Goal: Obtain resource: Download file/media

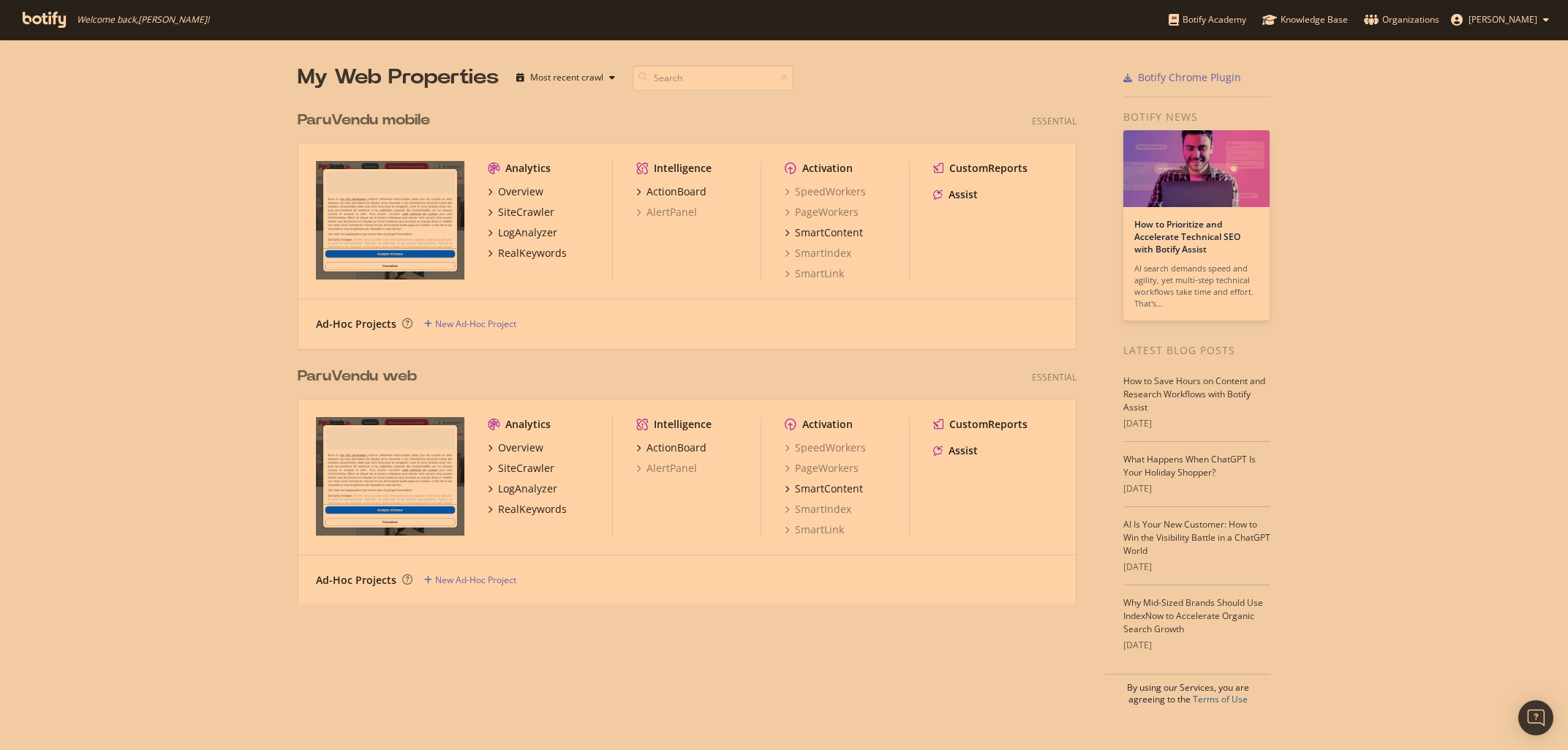
scroll to position [750, 1568]
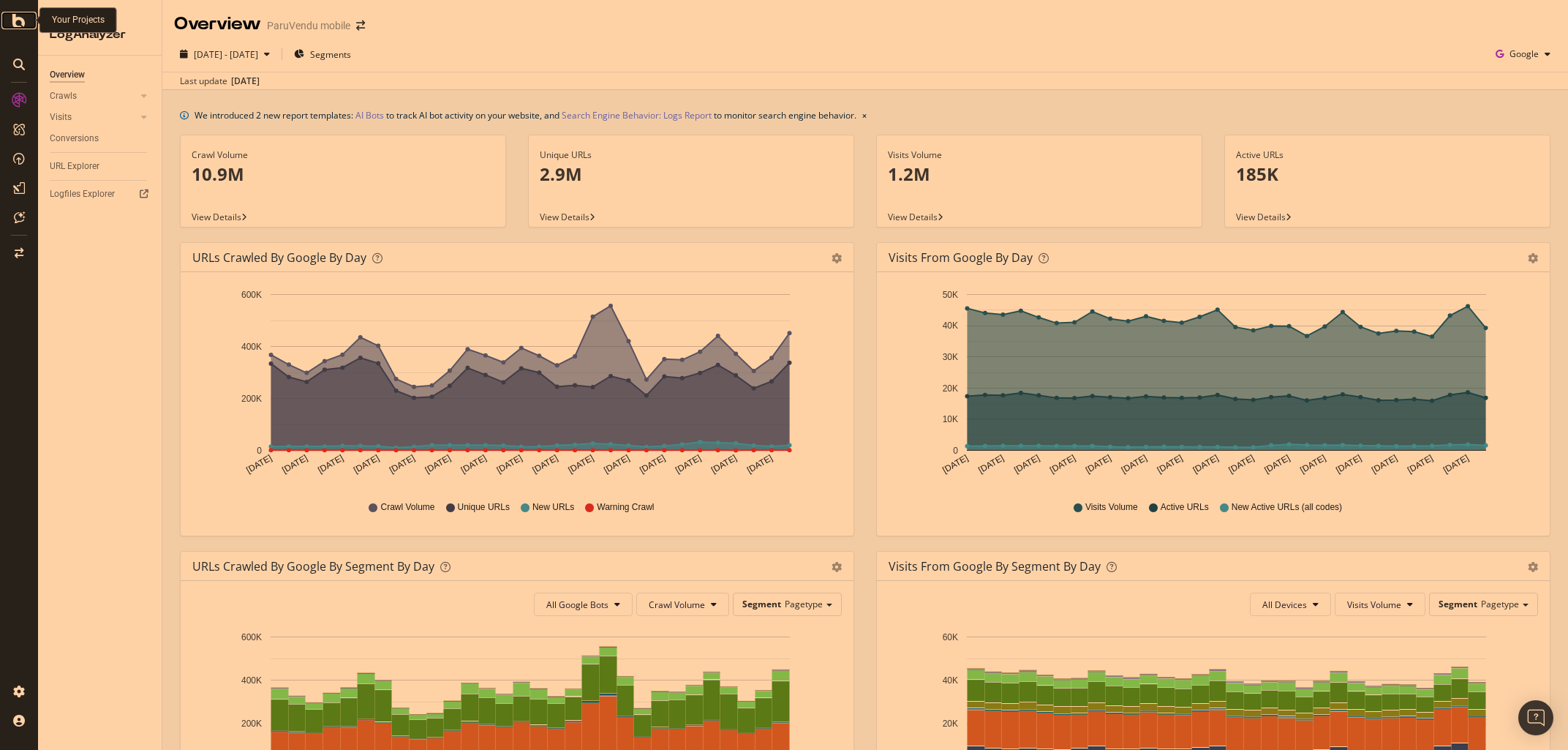
click at [15, 21] on icon at bounding box center [18, 20] width 13 height 18
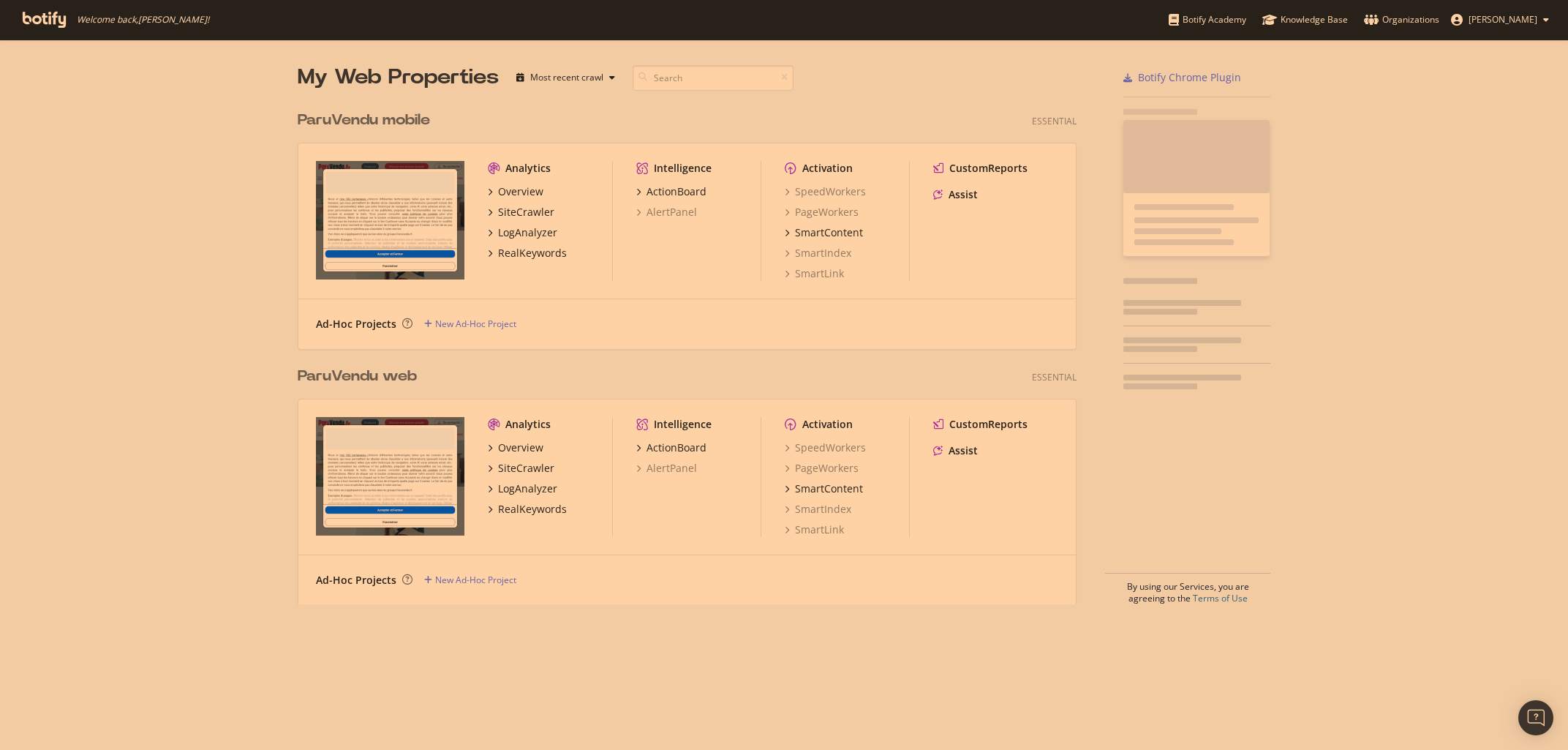
scroll to position [750, 1568]
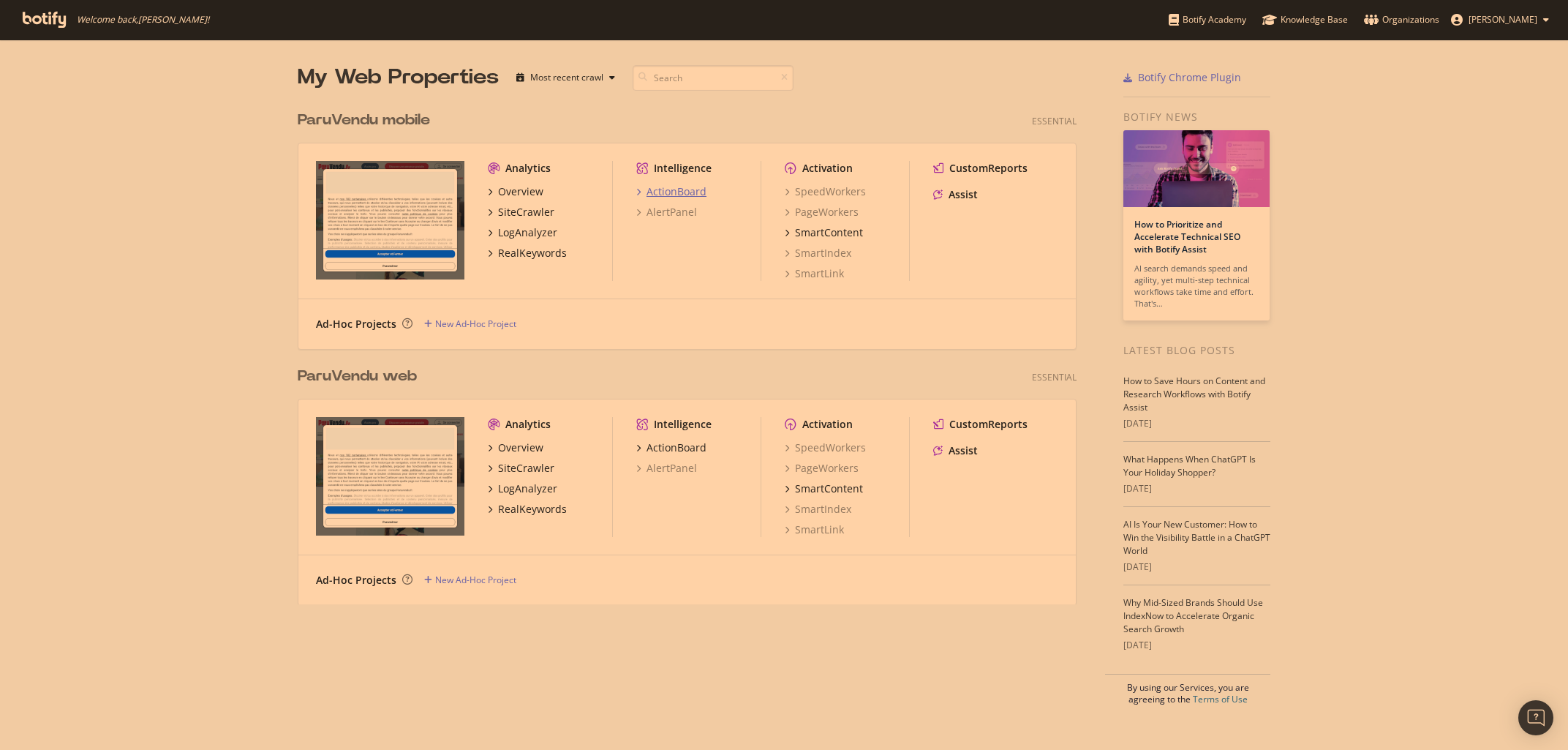
click at [679, 190] on div "ActionBoard" at bounding box center [677, 191] width 60 height 15
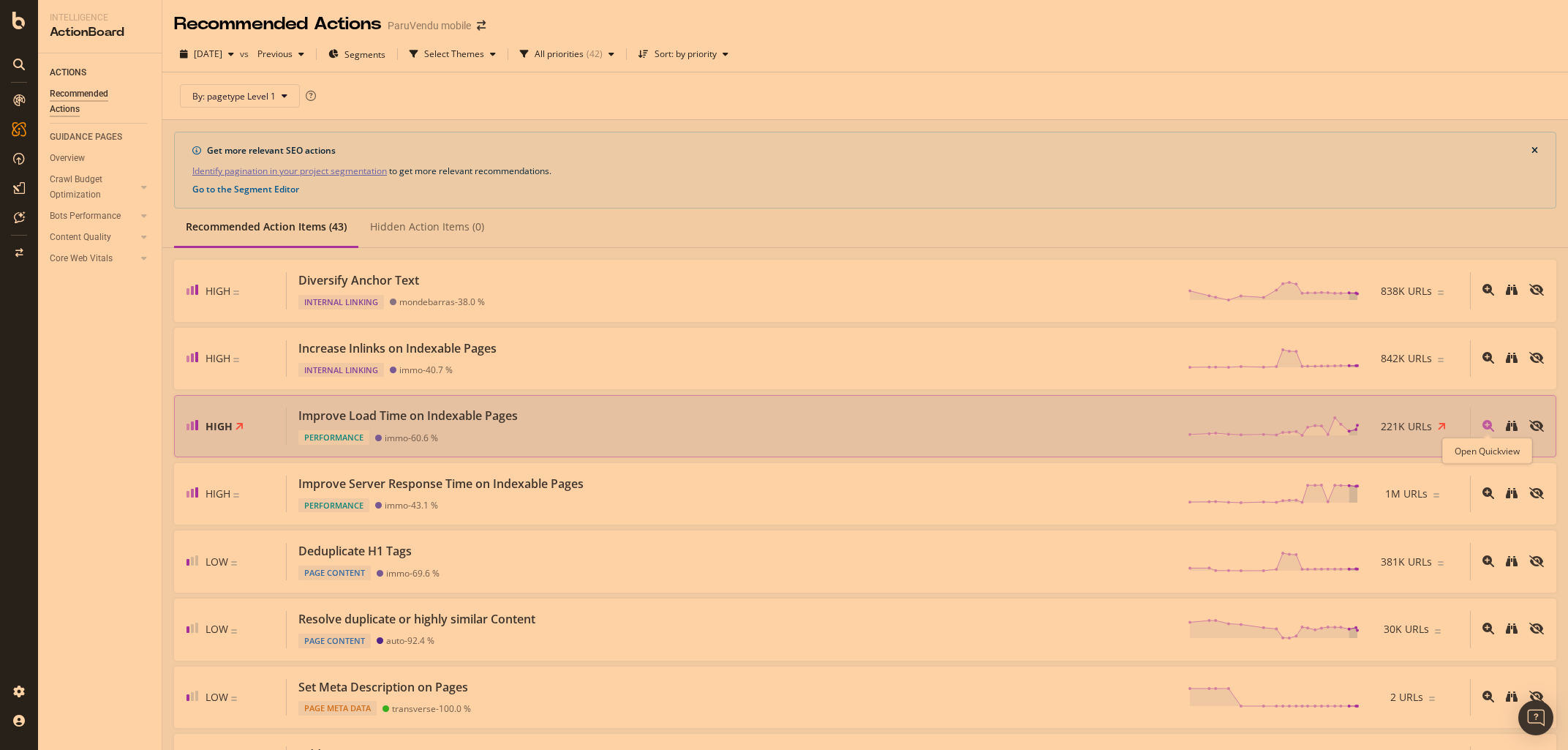
click at [1486, 423] on icon "magnifying-glass-plus" at bounding box center [1488, 425] width 12 height 12
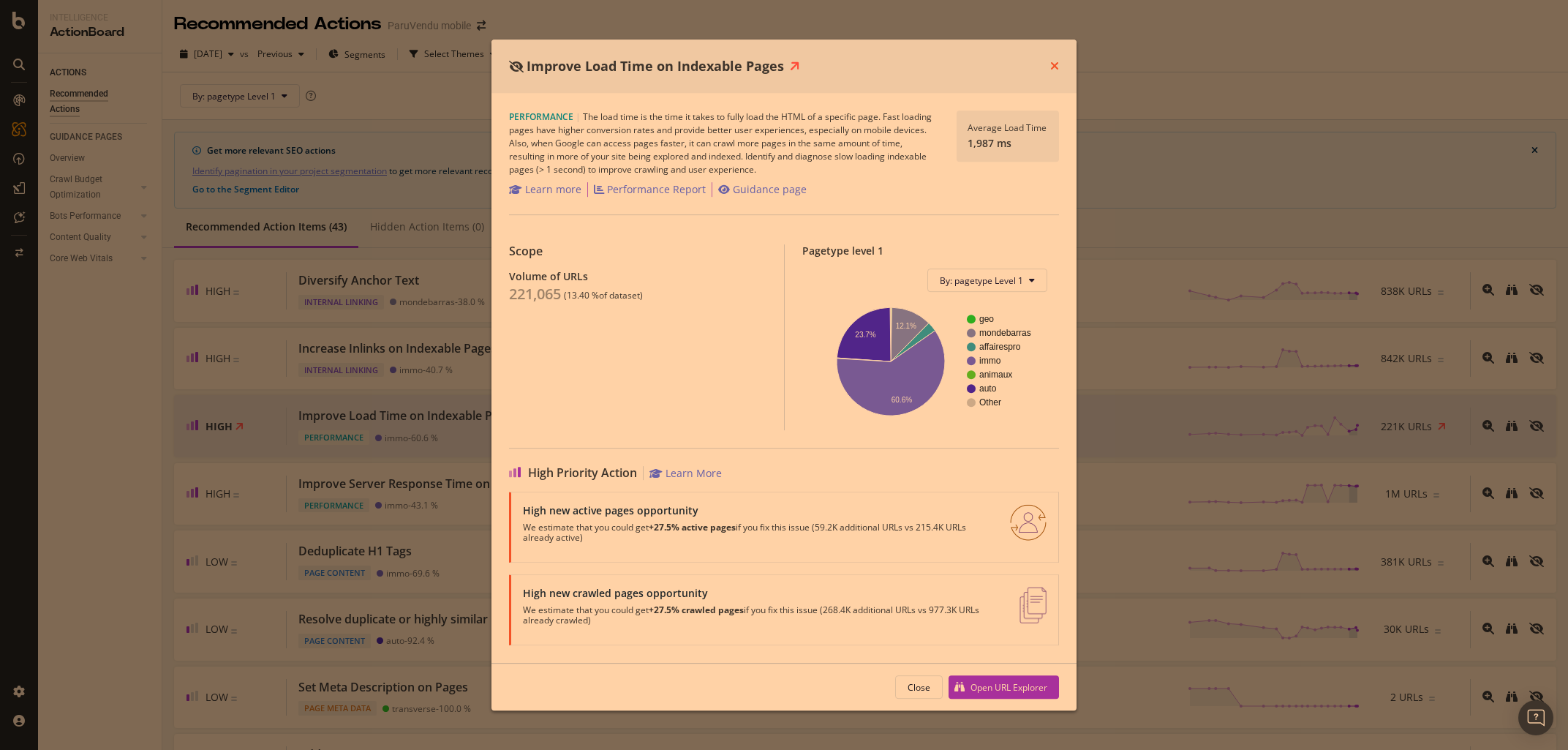
click at [1056, 69] on icon "times" at bounding box center [1054, 66] width 8 height 12
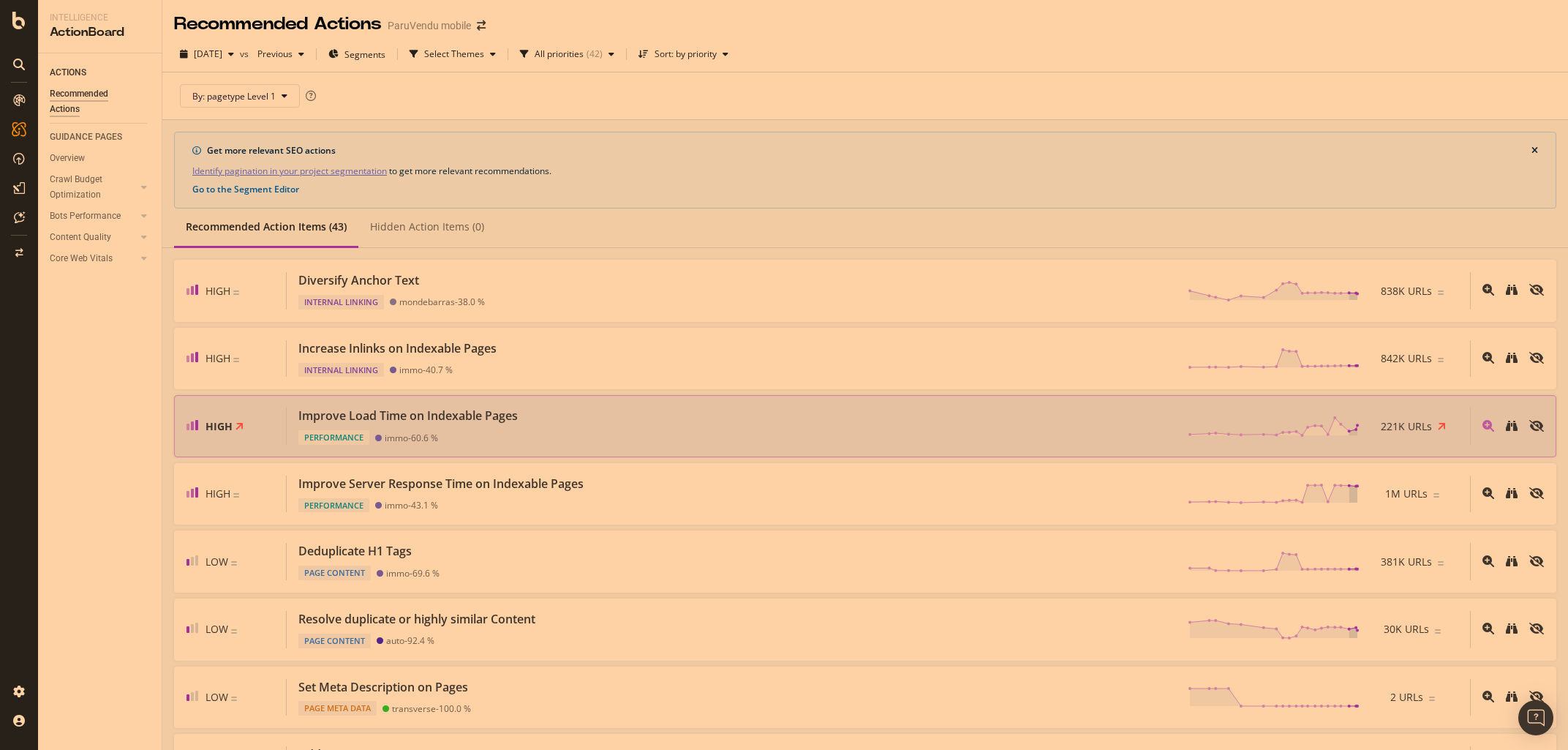
click at [344, 429] on div "Performance immo - 60.6 %" at bounding box center [411, 434] width 225 height 21
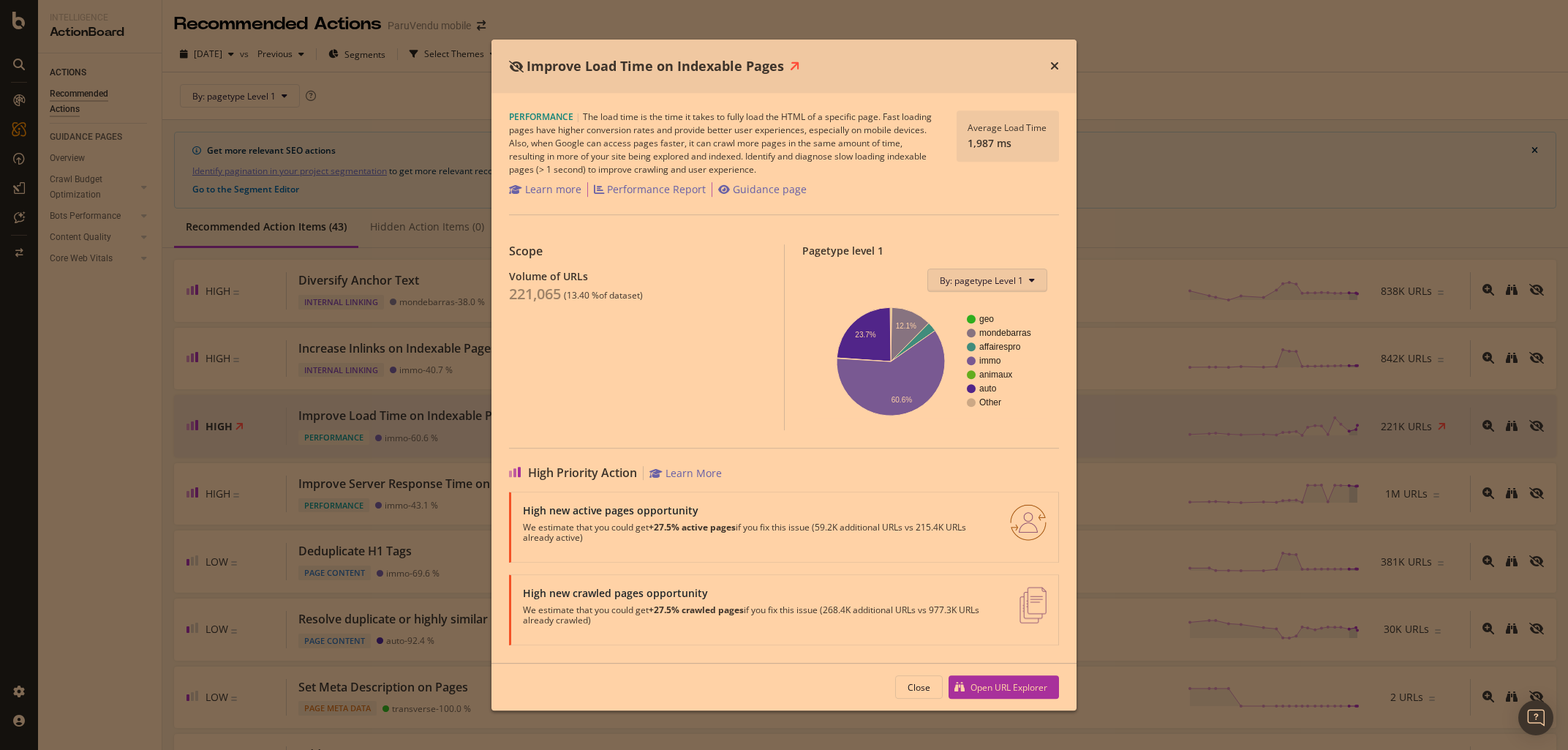
click at [1026, 283] on button "By: pagetype Level 1" at bounding box center [987, 280] width 120 height 23
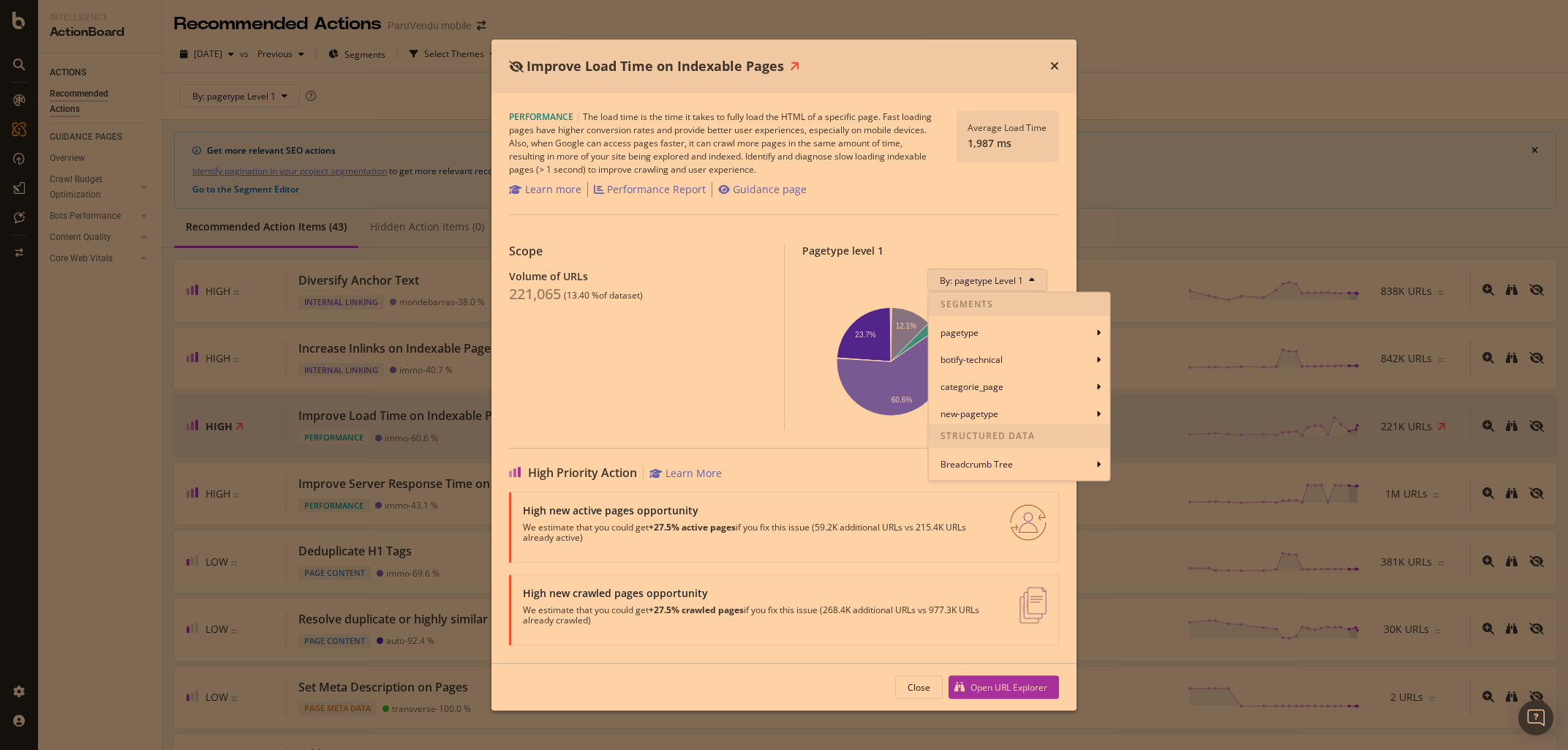
click at [1026, 283] on button "By: pagetype Level 1" at bounding box center [987, 280] width 120 height 23
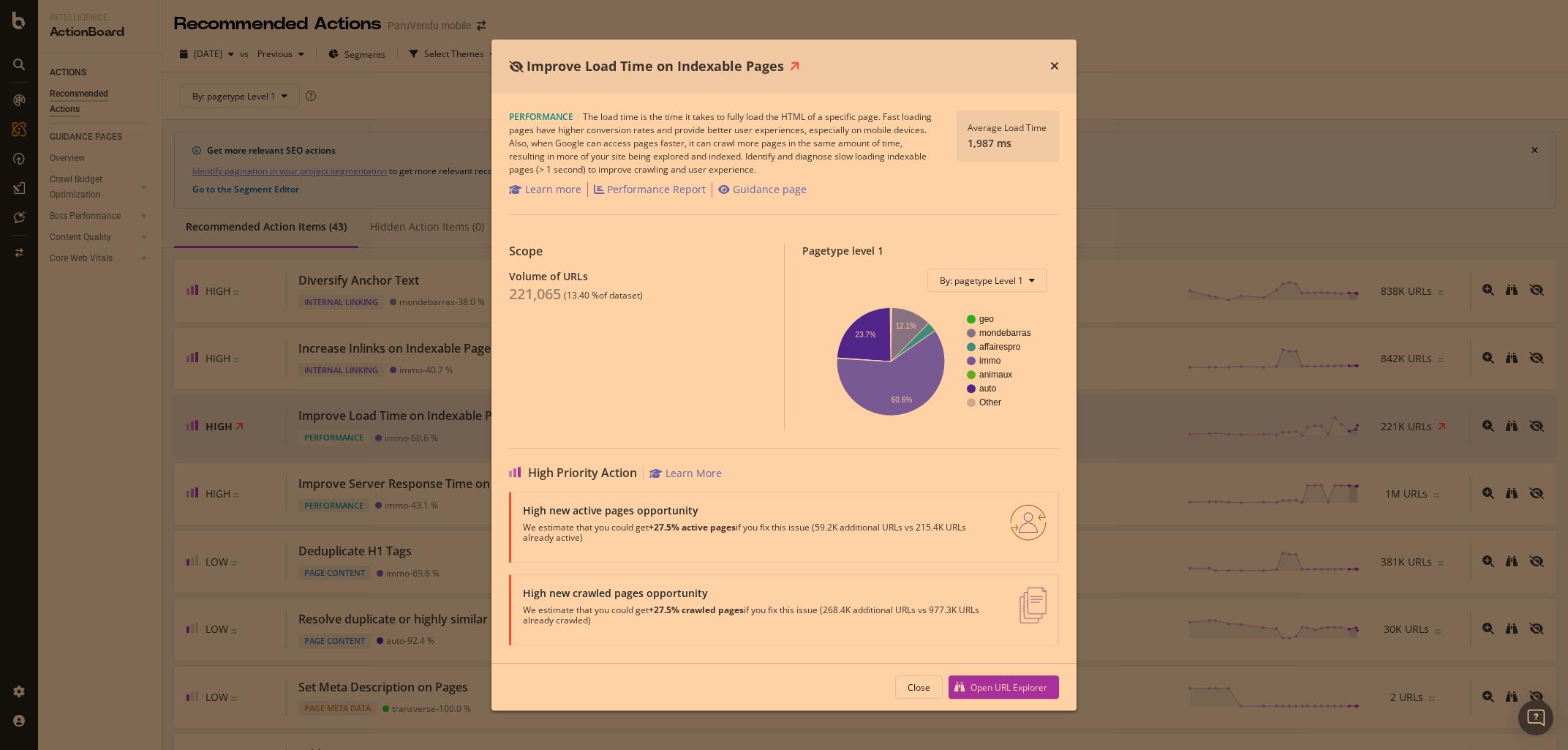
click at [861, 604] on div "High new crawled pages opportunity We estimate that you could get +27.5% crawle…" at bounding box center [763, 610] width 479 height 46
click at [1003, 698] on button "Open URL Explorer" at bounding box center [1003, 687] width 110 height 23
click at [1058, 61] on icon "times" at bounding box center [1054, 66] width 8 height 12
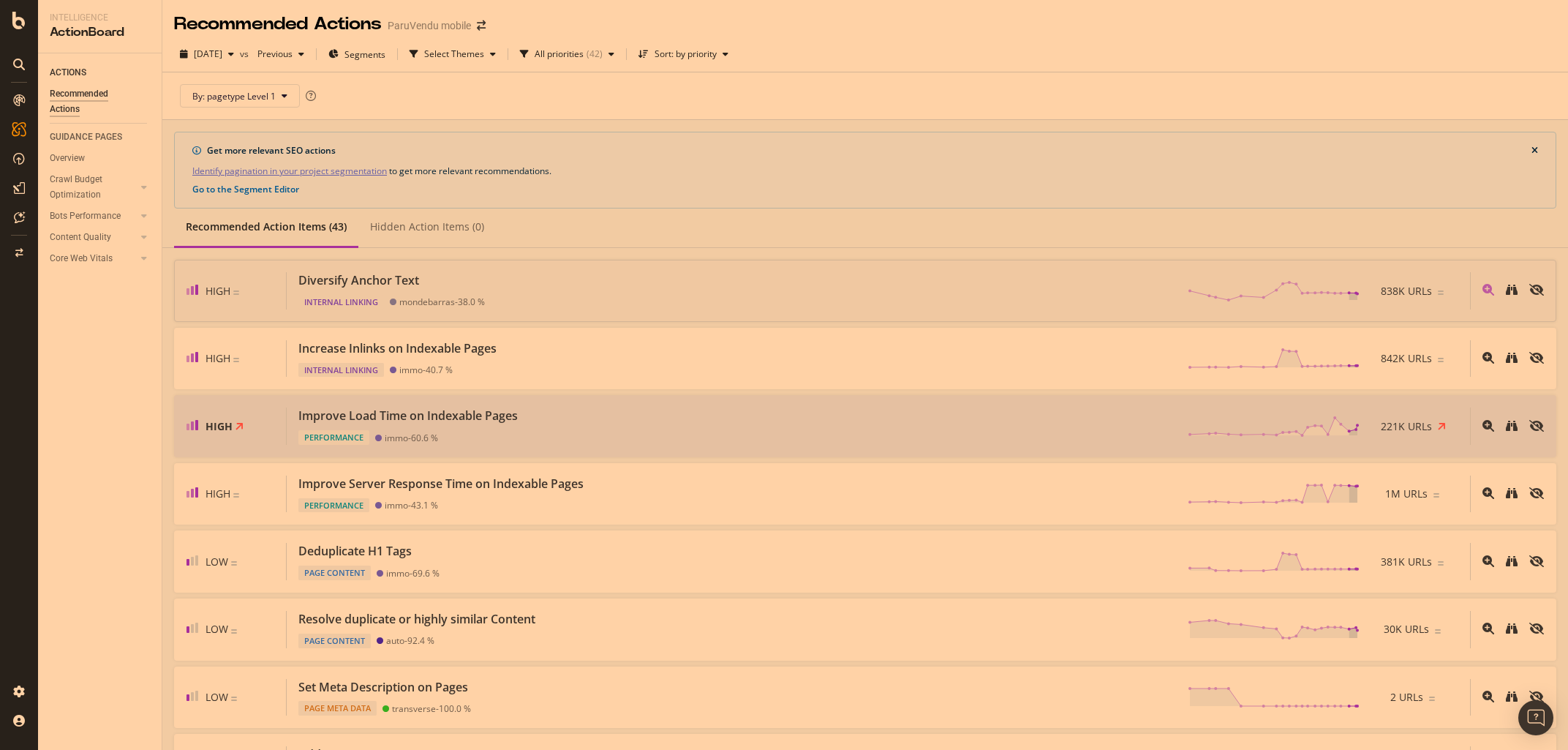
click at [365, 274] on div "Diversify Anchor Text" at bounding box center [358, 281] width 121 height 17
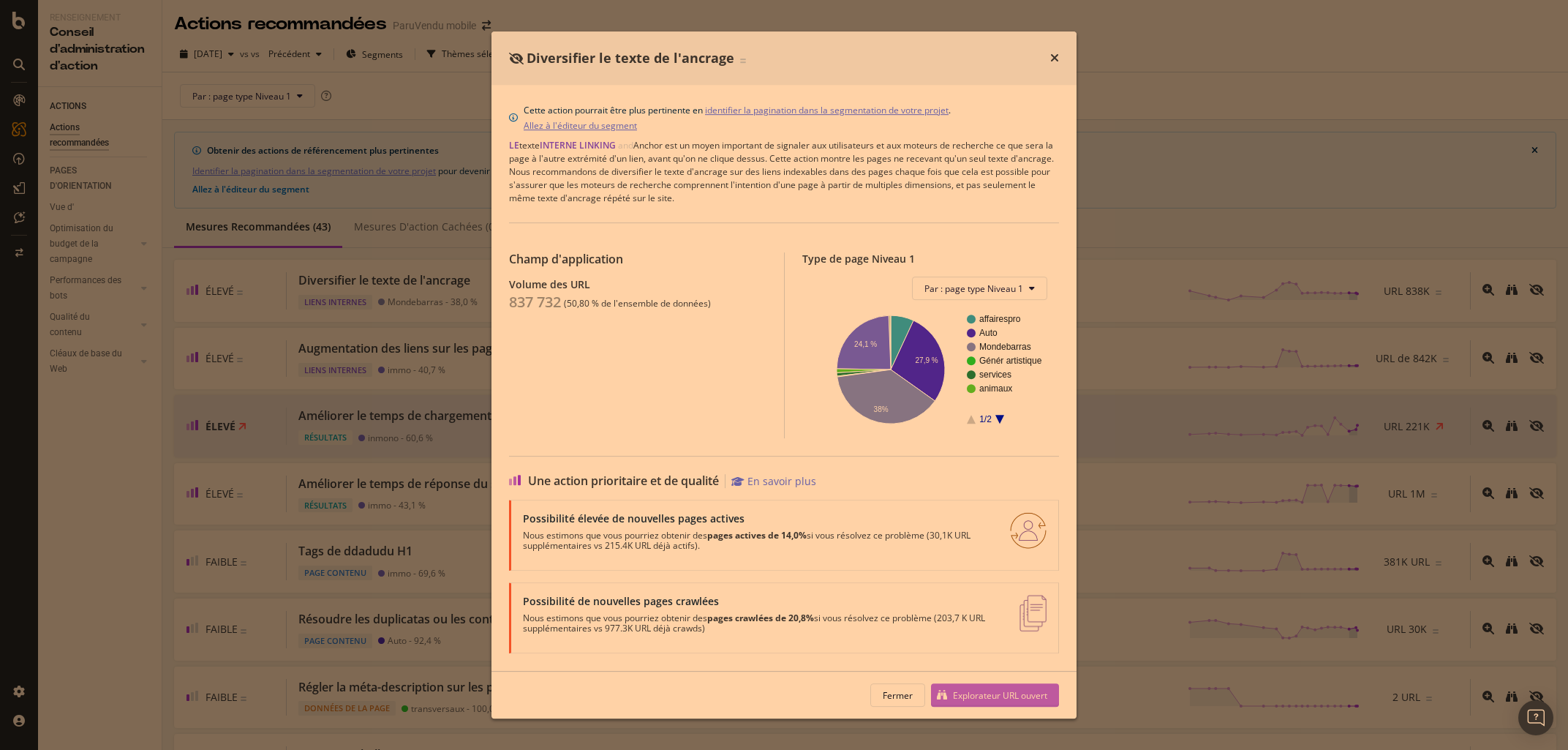
click at [979, 692] on div "Explorateur URL ouvert" at bounding box center [1000, 695] width 94 height 12
click at [1054, 54] on icon "Temps" at bounding box center [1054, 57] width 8 height 12
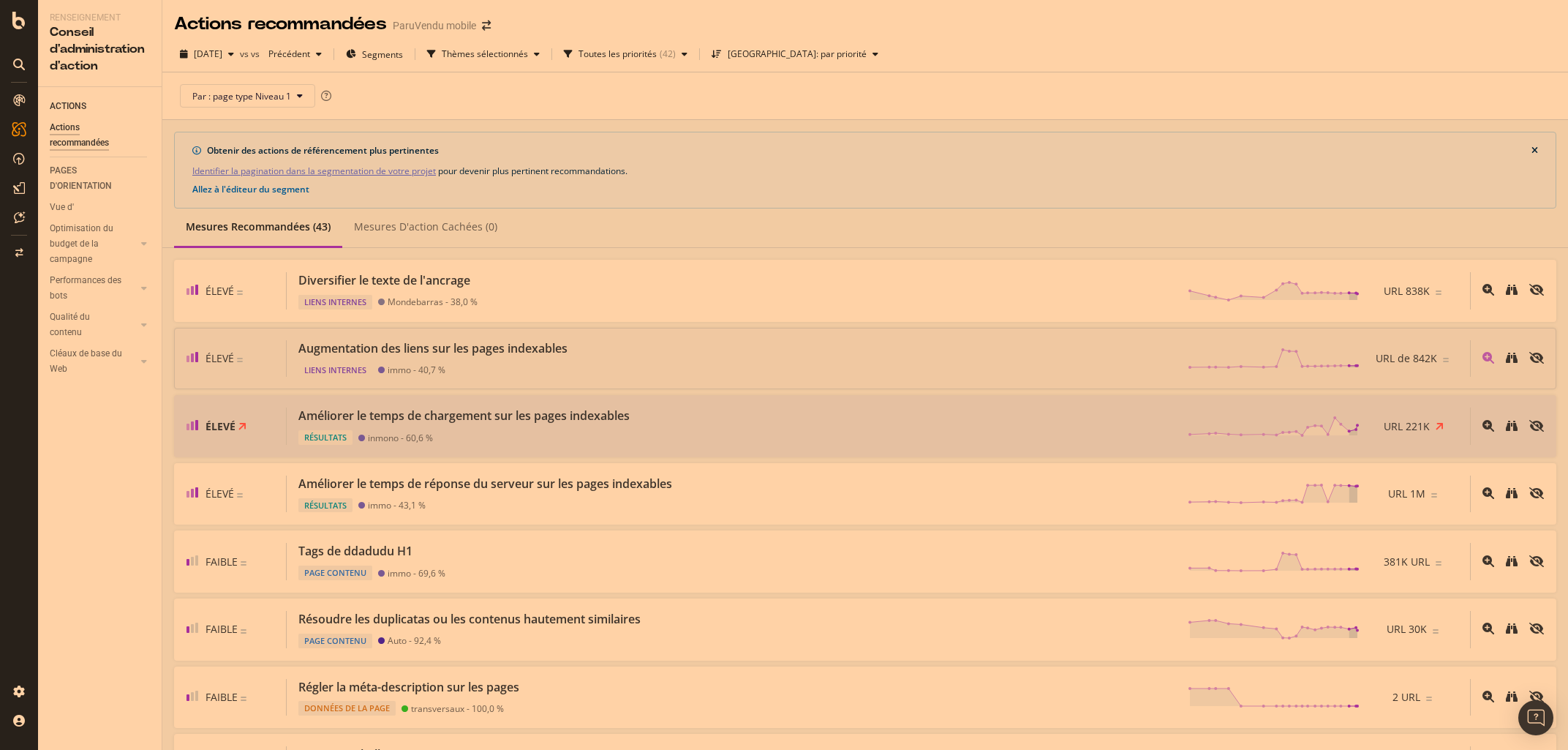
click at [579, 355] on div "Augmentation des liens sur les pages indexables Liens internes immo - 40,7 % UR…" at bounding box center [878, 358] width 1183 height 37
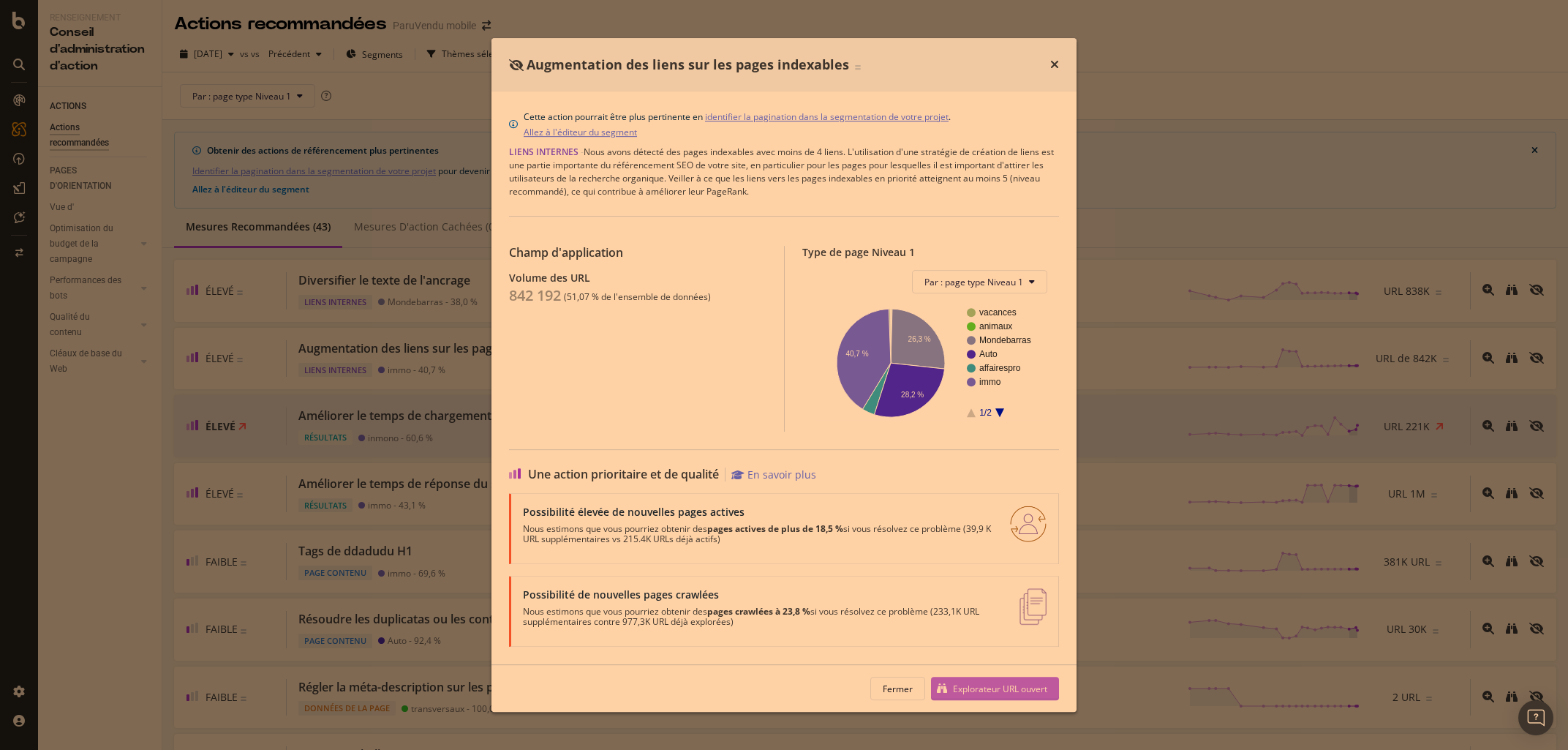
click at [1000, 691] on div "Explorateur URL ouvert" at bounding box center [1000, 688] width 94 height 12
click at [1056, 57] on div "Temps" at bounding box center [1054, 65] width 8 height 19
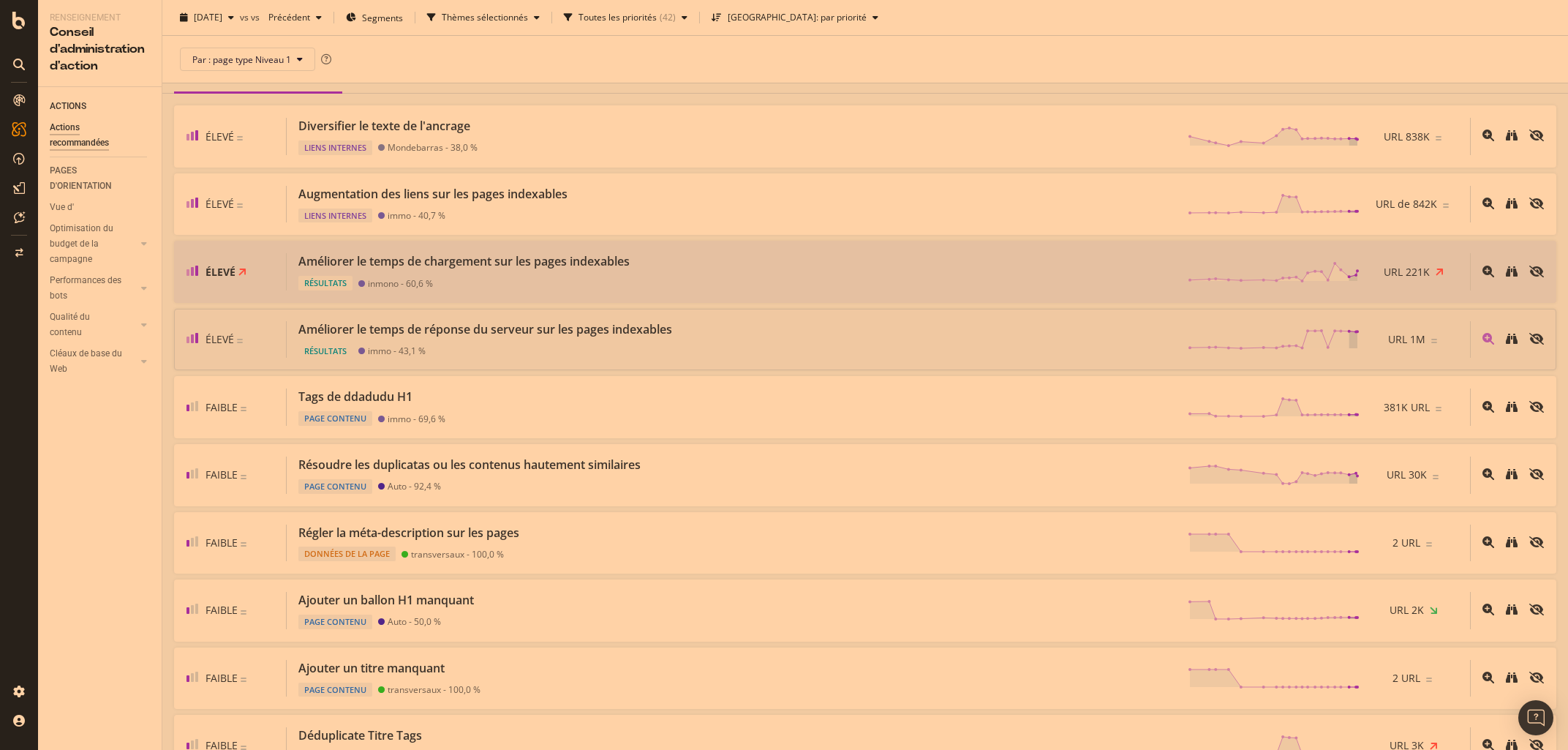
scroll to position [17, 0]
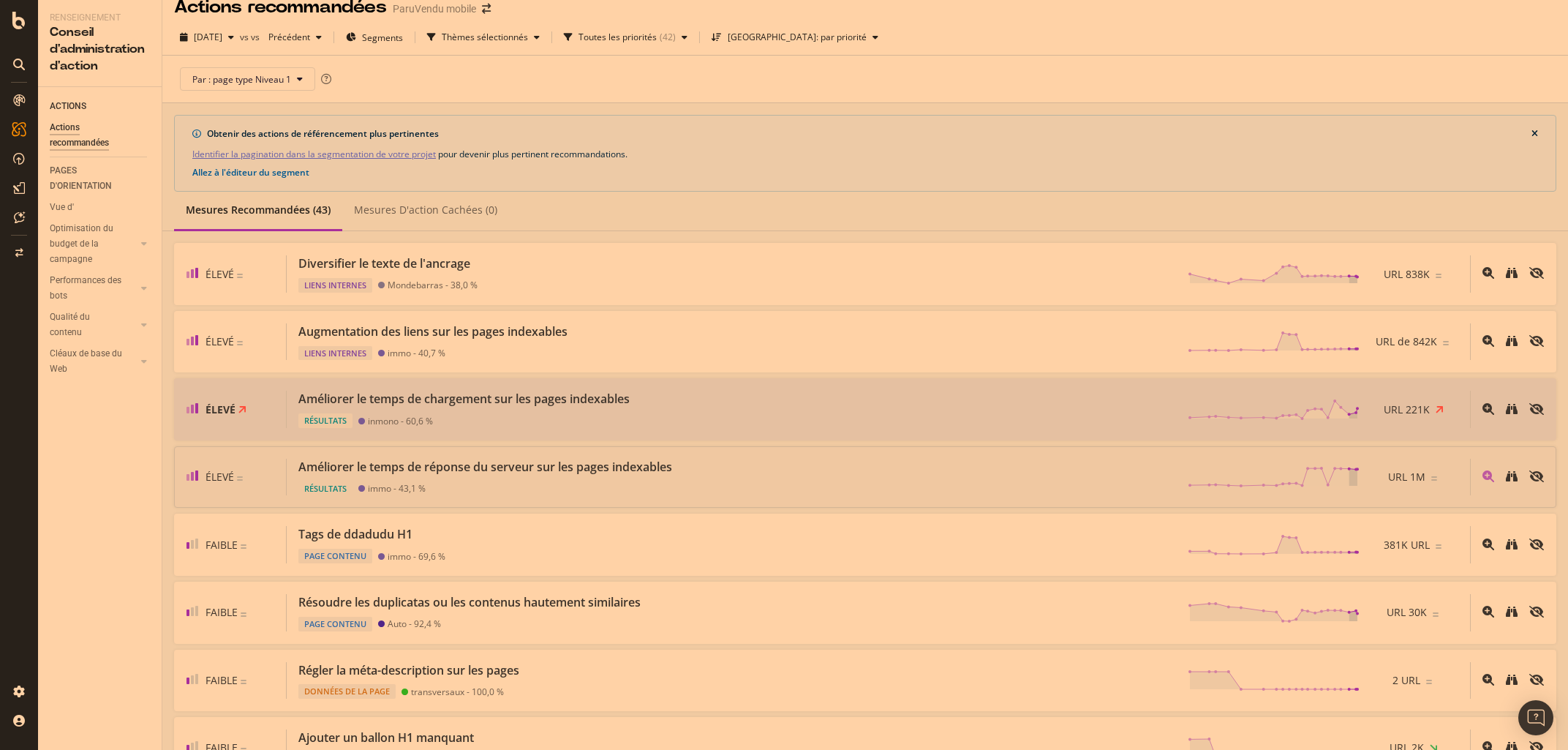
click at [582, 468] on div "Améliorer le temps de réponse du serveur sur les pages indexables" at bounding box center [485, 467] width 374 height 17
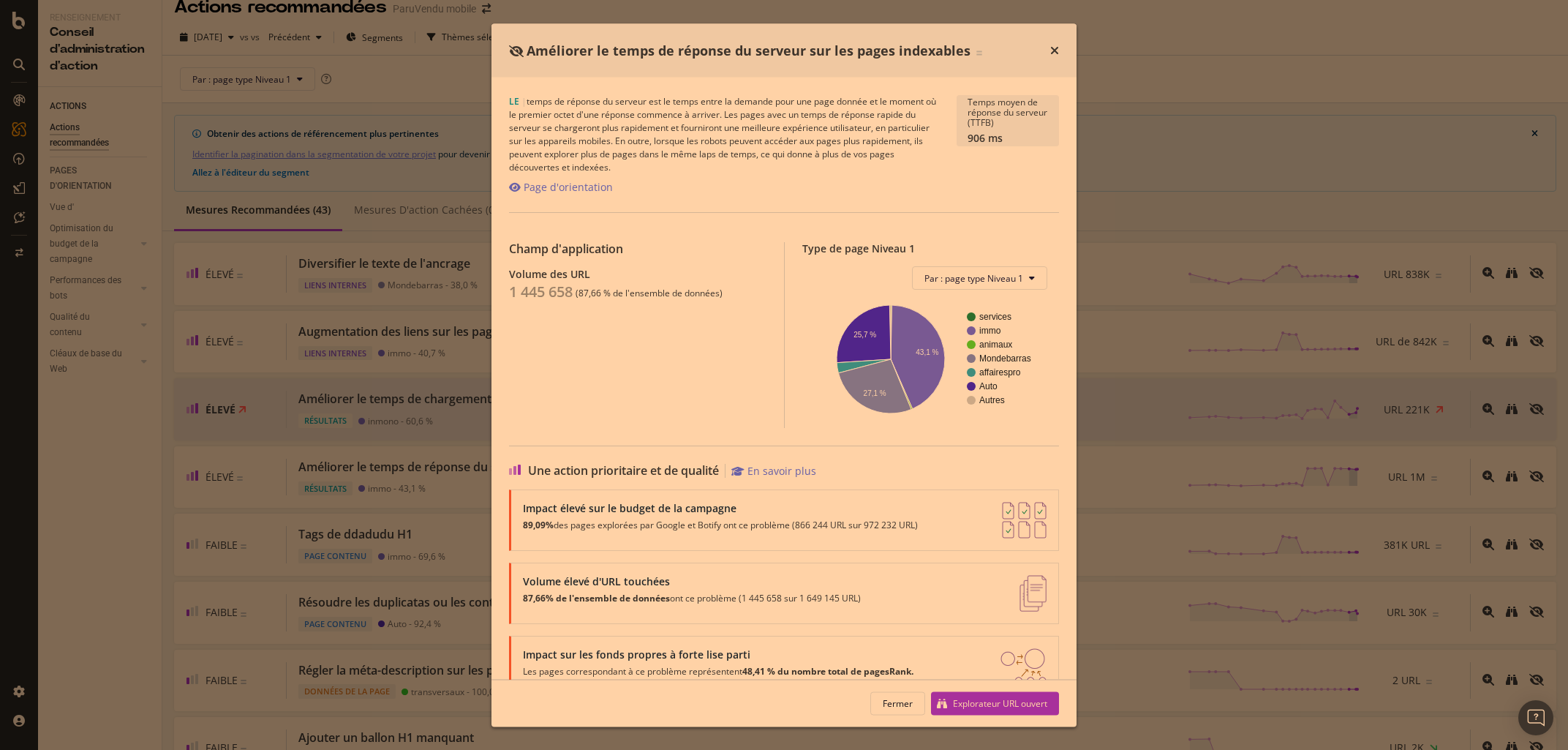
scroll to position [36, 0]
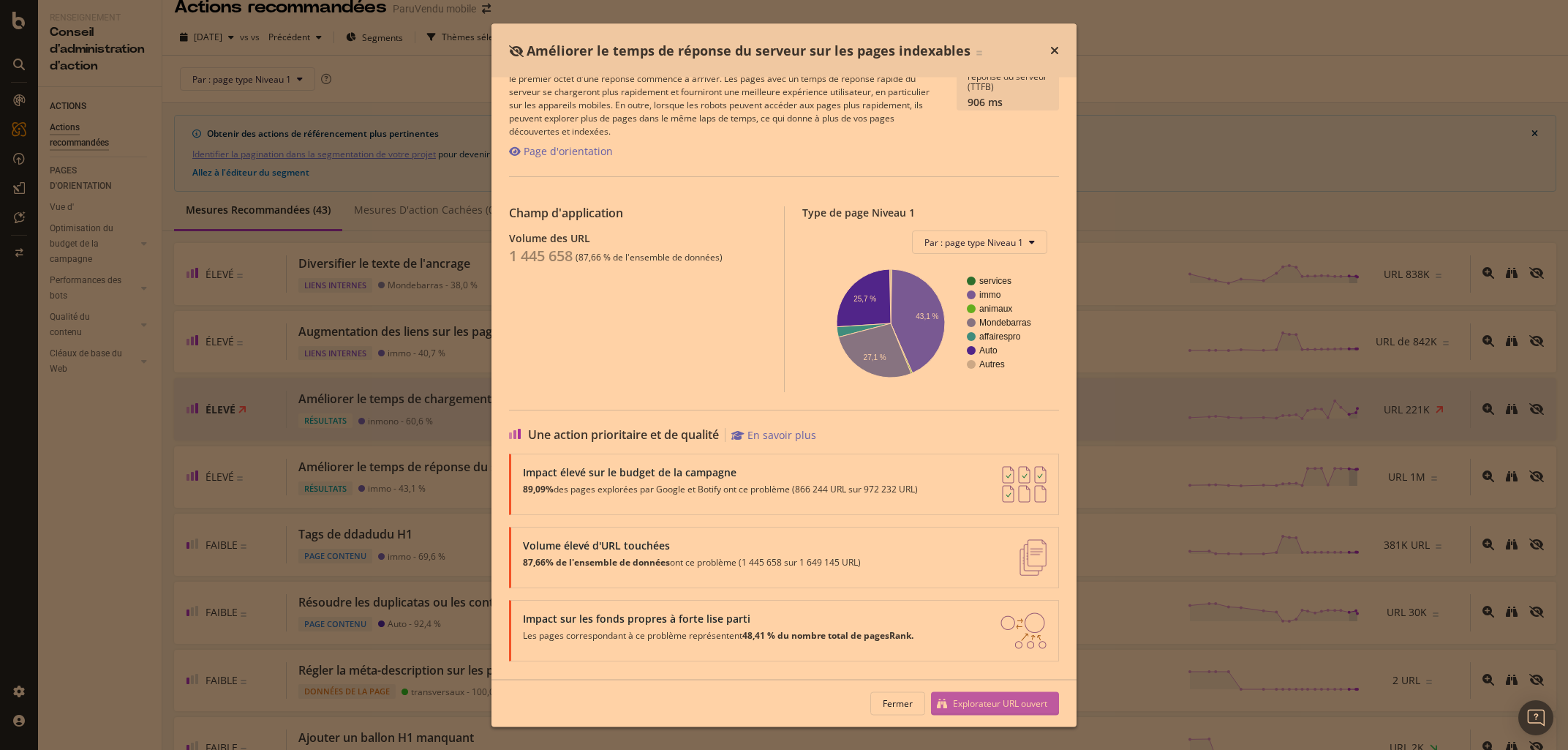
click at [977, 698] on div "Explorateur URL ouvert" at bounding box center [1000, 702] width 94 height 12
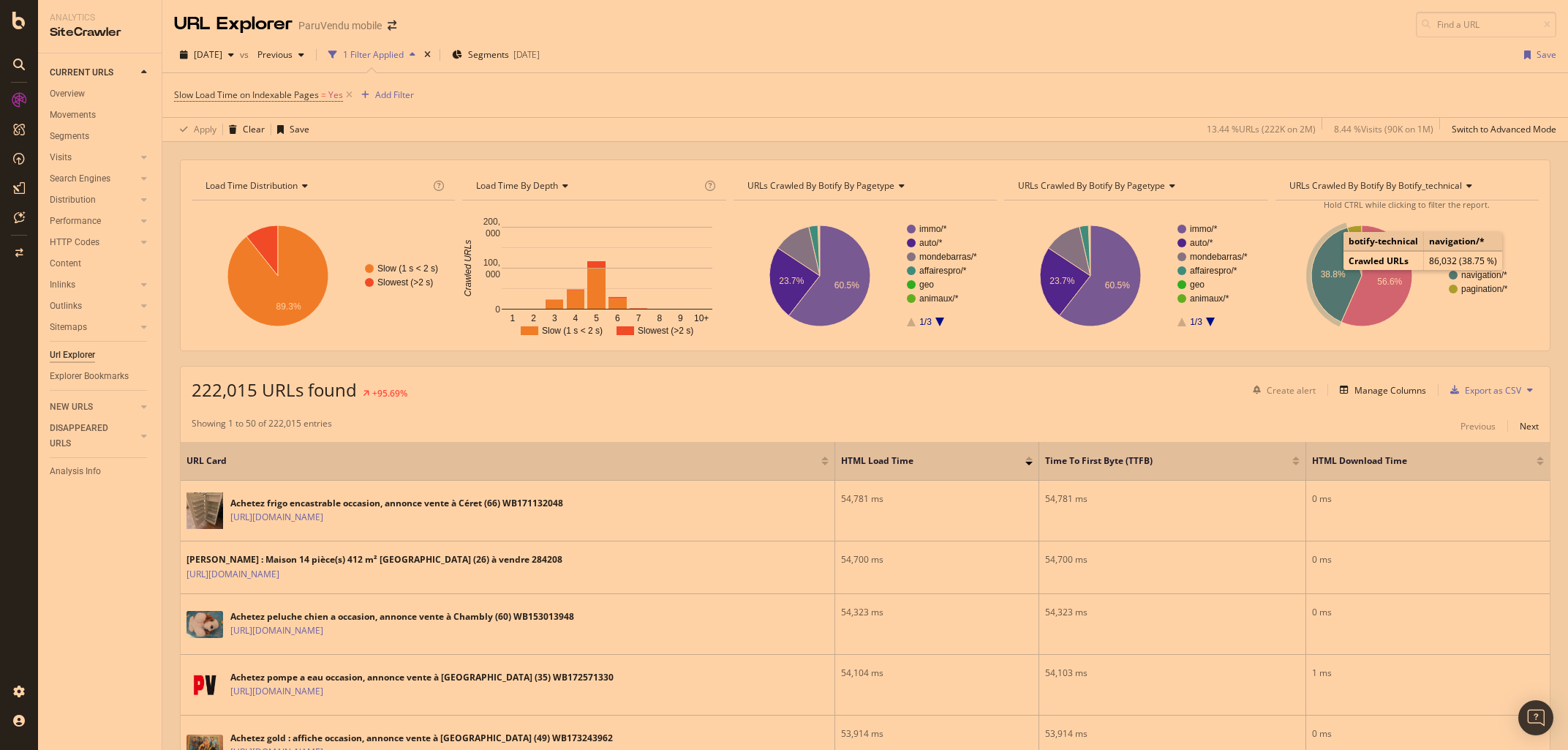
click at [1320, 274] on icon "A chart." at bounding box center [1336, 274] width 50 height 94
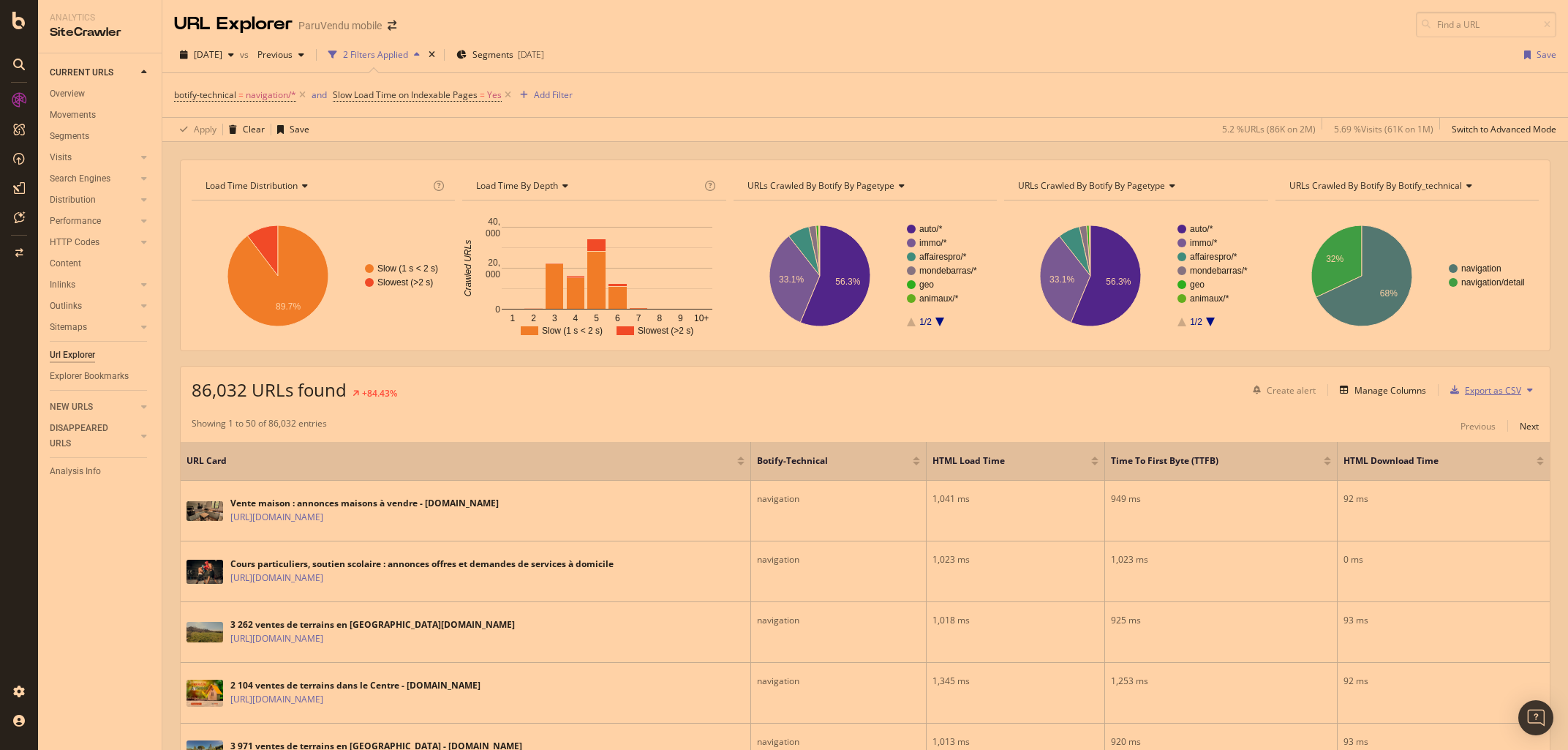
click at [1485, 391] on div "Export as CSV" at bounding box center [1492, 390] width 56 height 12
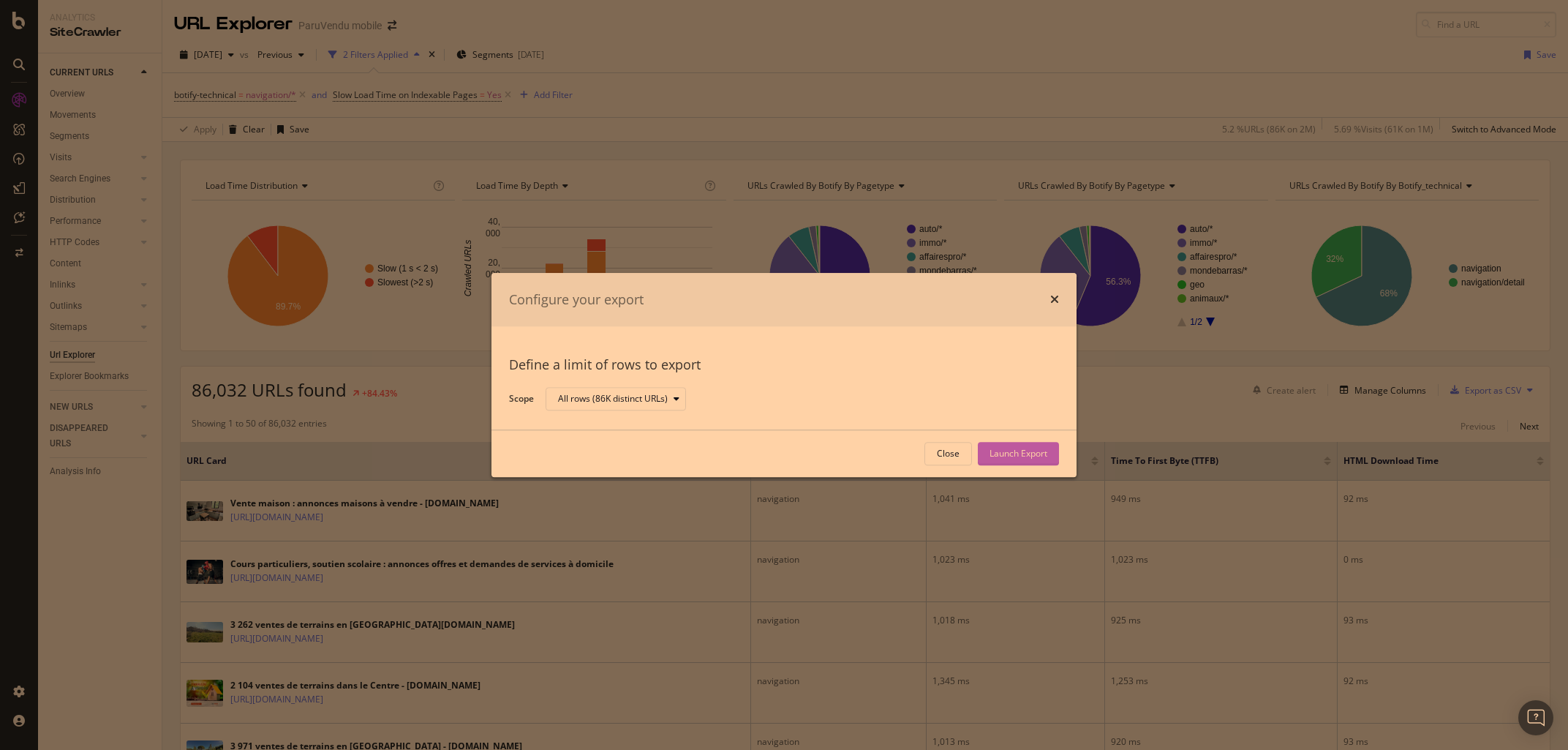
click at [1006, 461] on div "Launch Export" at bounding box center [1018, 453] width 58 height 22
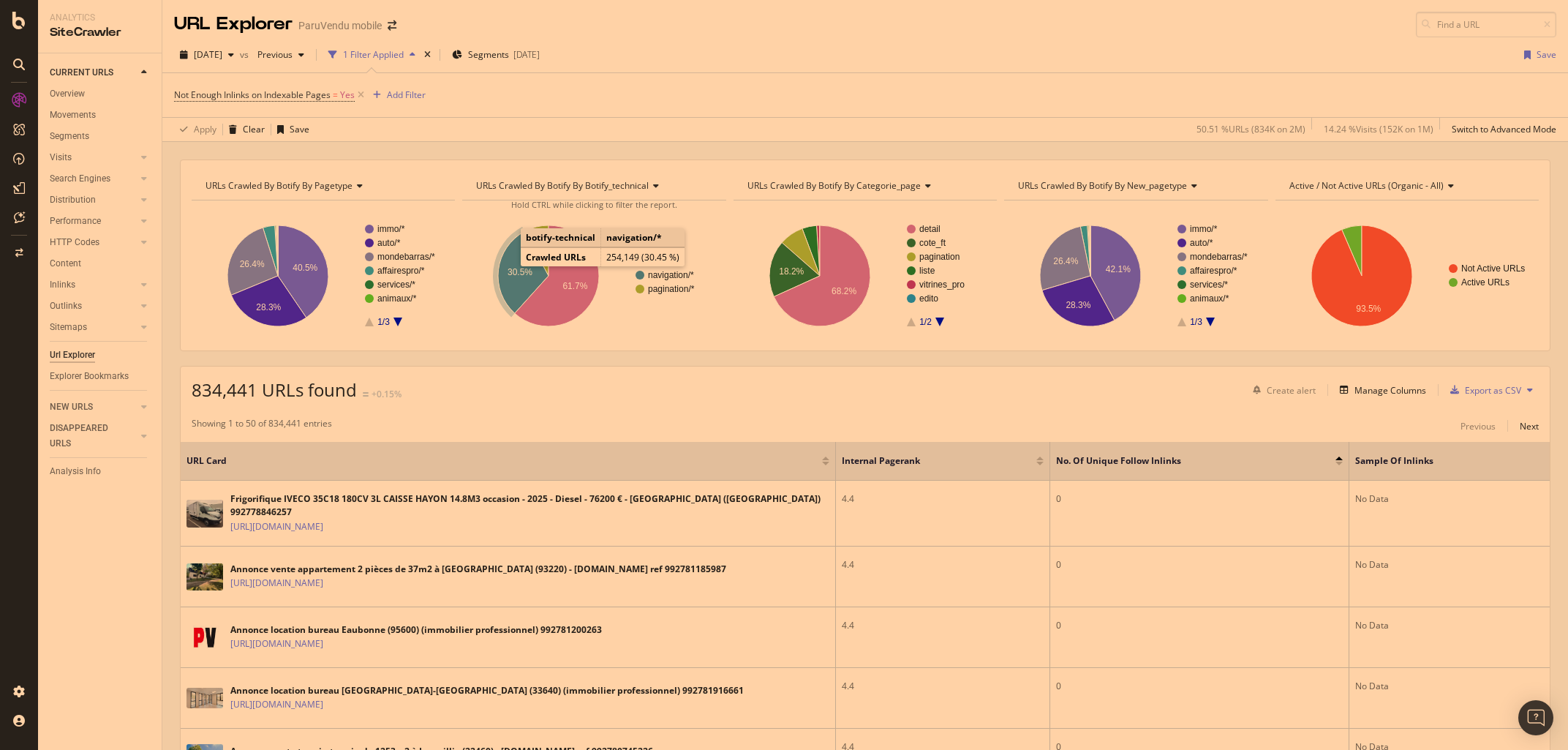
click at [518, 272] on text "30.5%" at bounding box center [520, 271] width 25 height 10
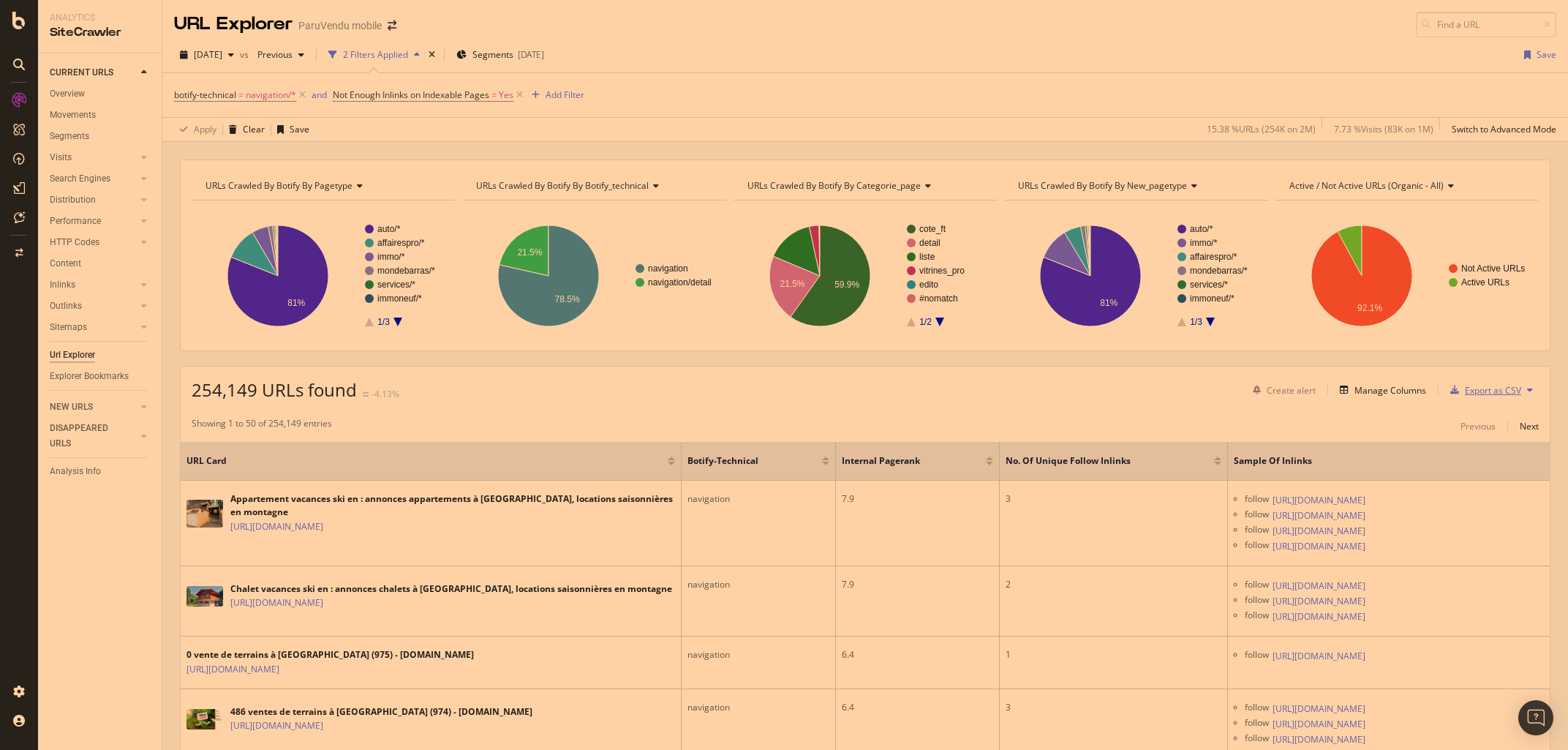
click at [1482, 393] on div "Export as CSV" at bounding box center [1492, 390] width 56 height 12
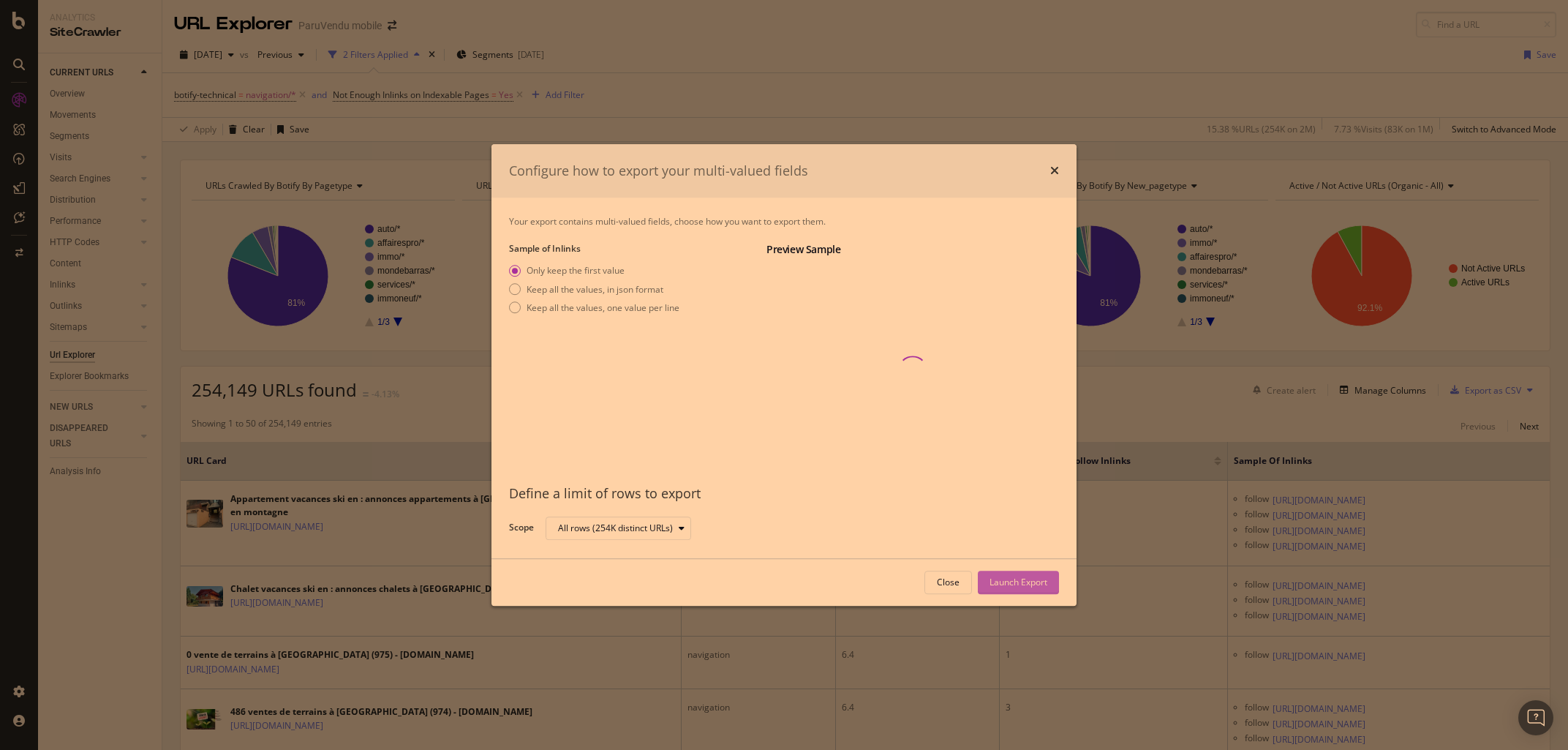
click at [1026, 573] on div "Launch Export" at bounding box center [1018, 582] width 58 height 22
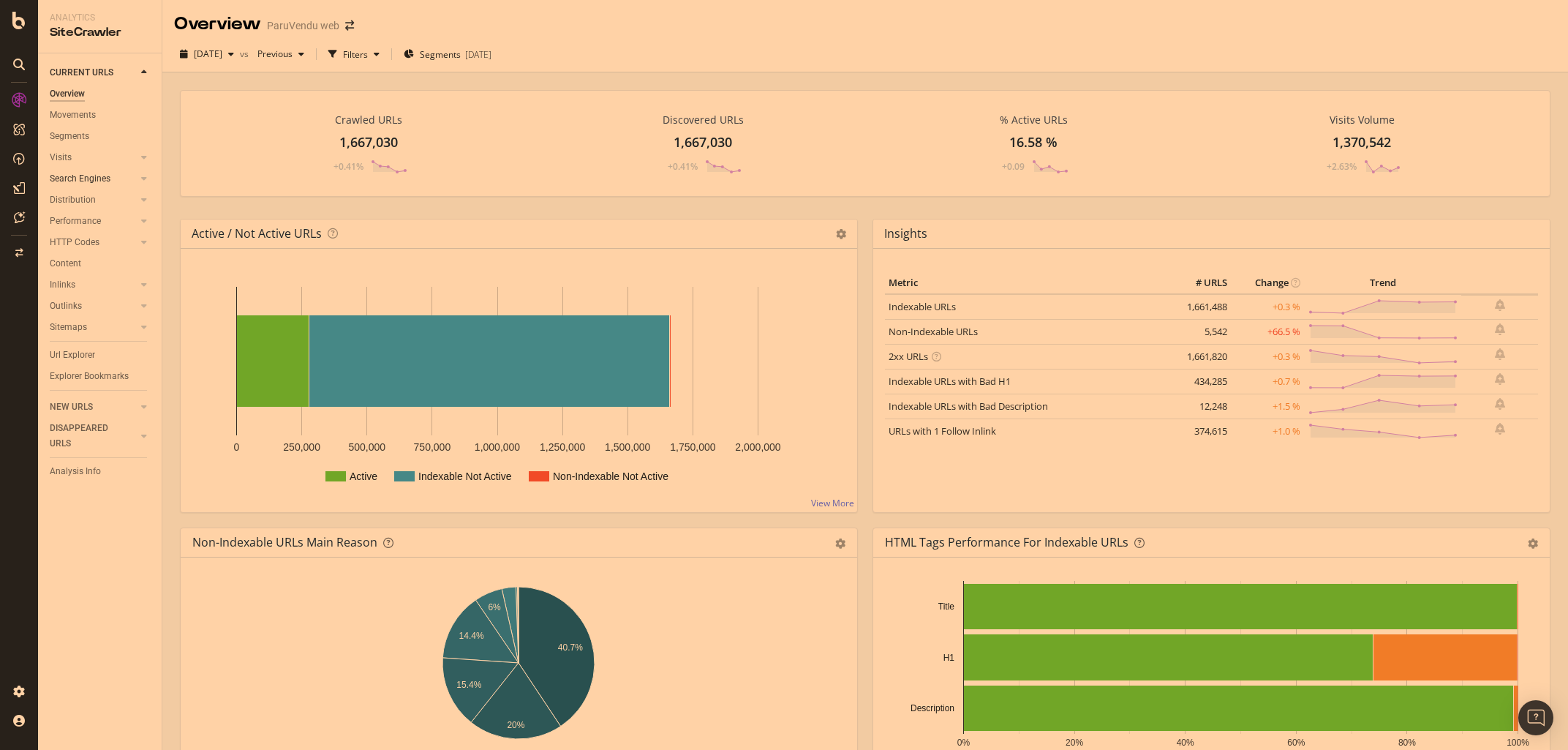
click at [112, 180] on link "Search Engines" at bounding box center [93, 179] width 87 height 15
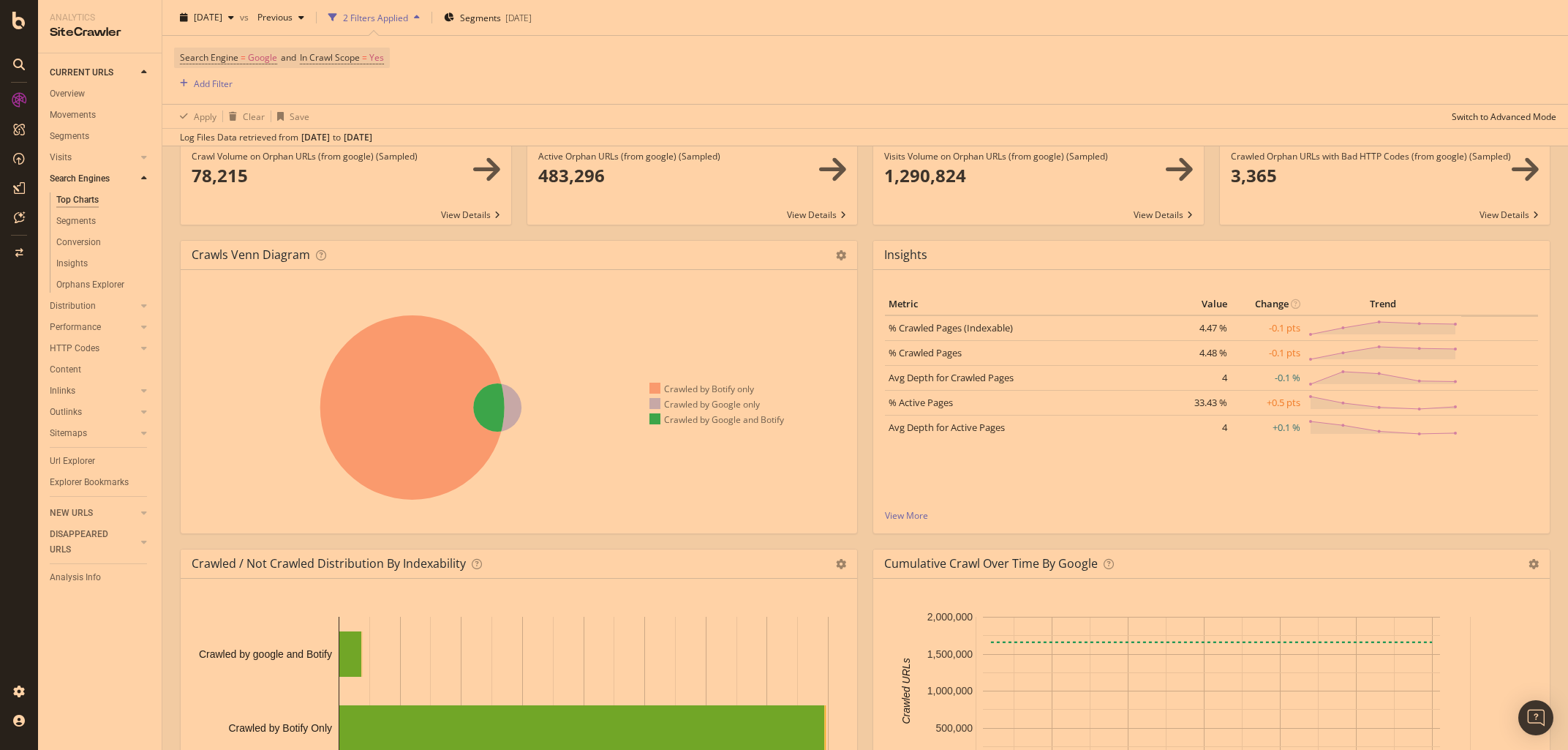
scroll to position [206, 0]
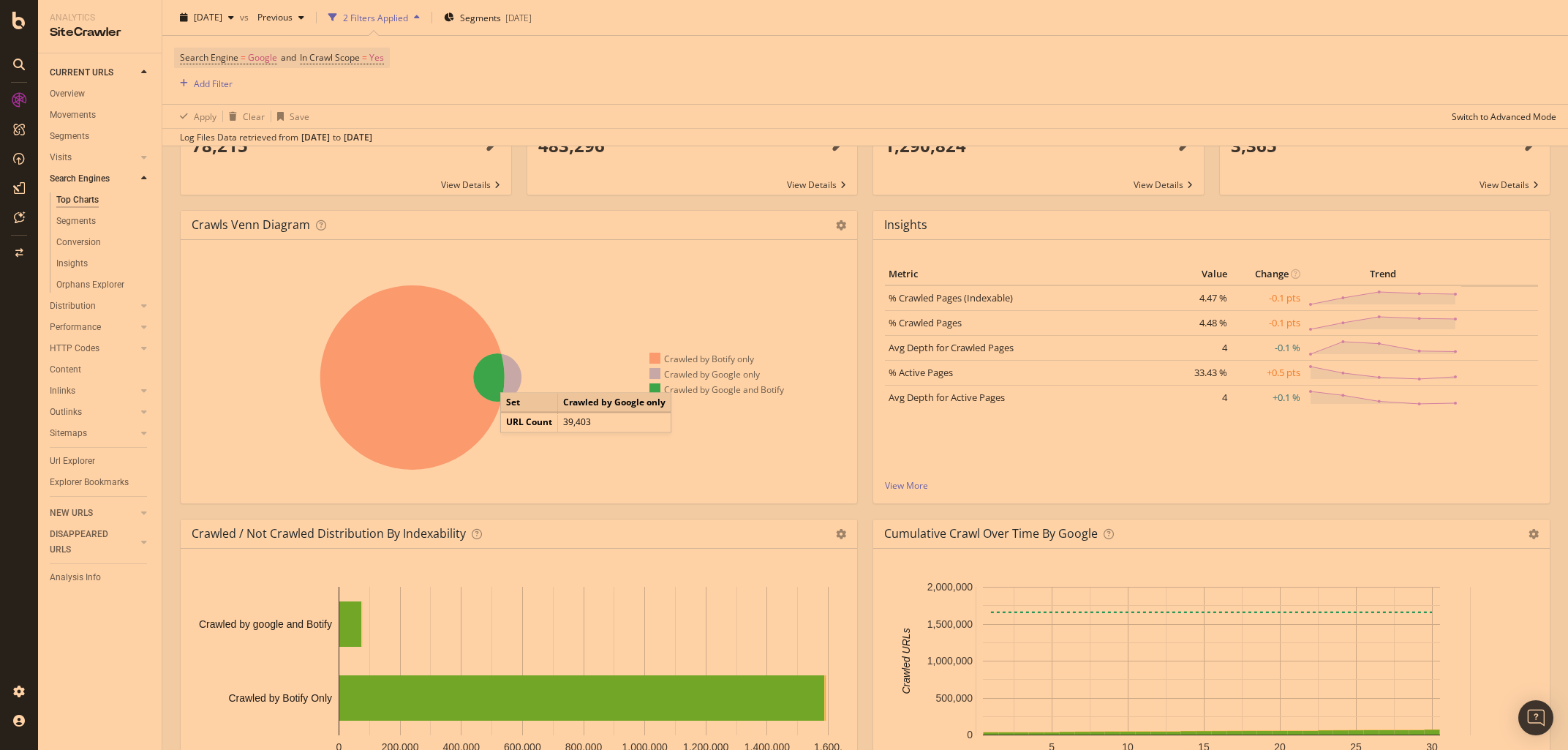
click at [515, 378] on icon at bounding box center [497, 377] width 49 height 49
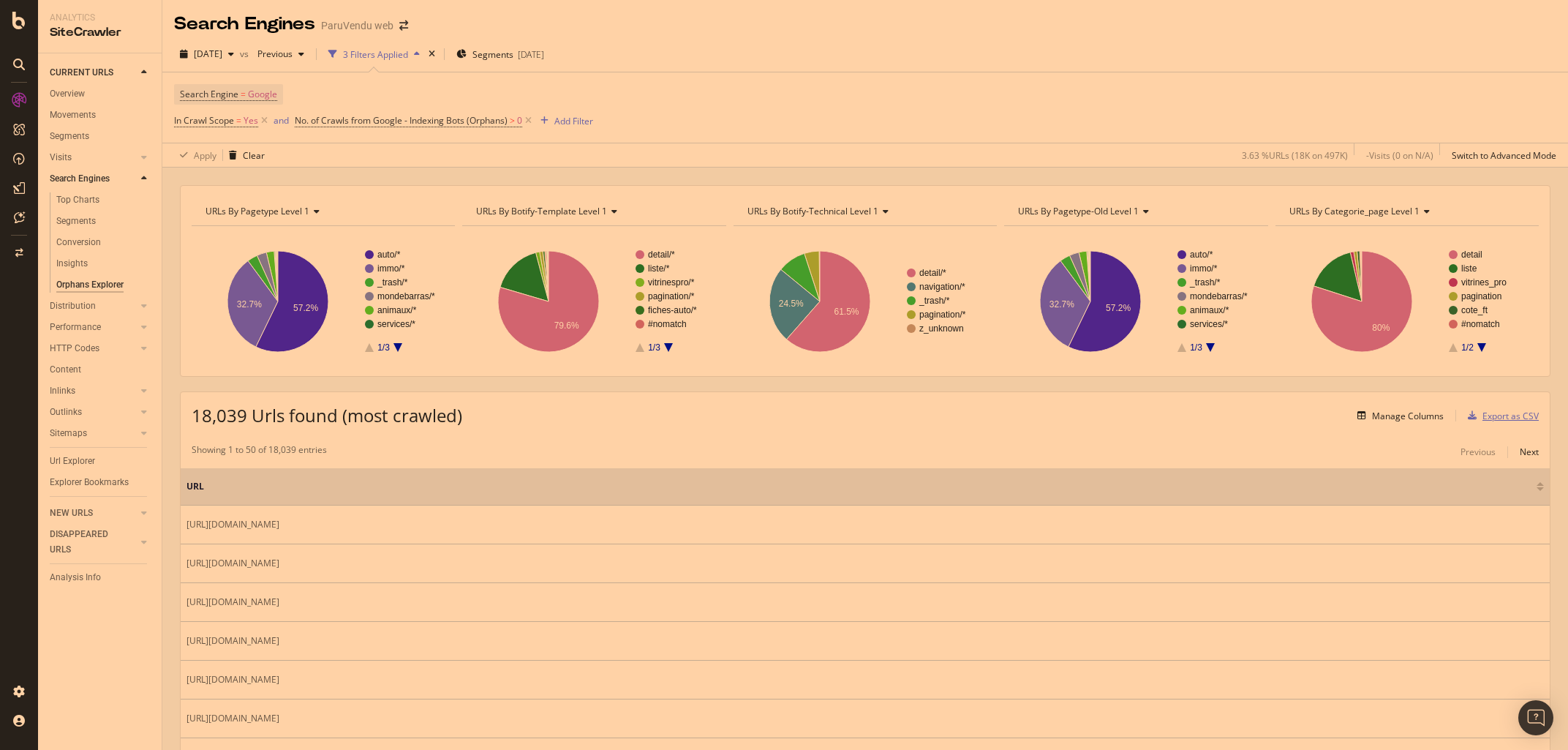
click at [1526, 418] on div "Export as CSV" at bounding box center [1510, 415] width 56 height 12
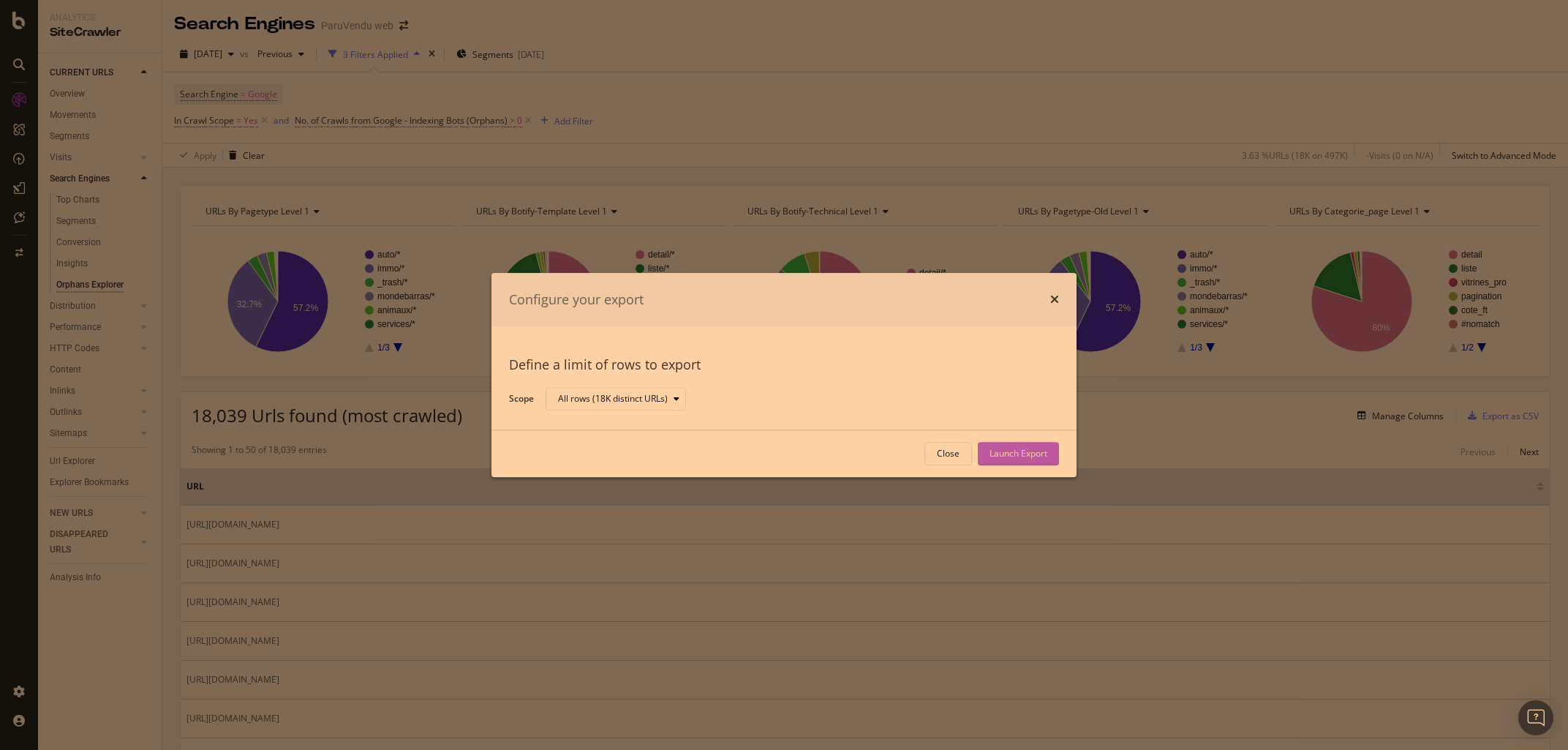
click at [1025, 453] on div "Launch Export" at bounding box center [1018, 454] width 58 height 12
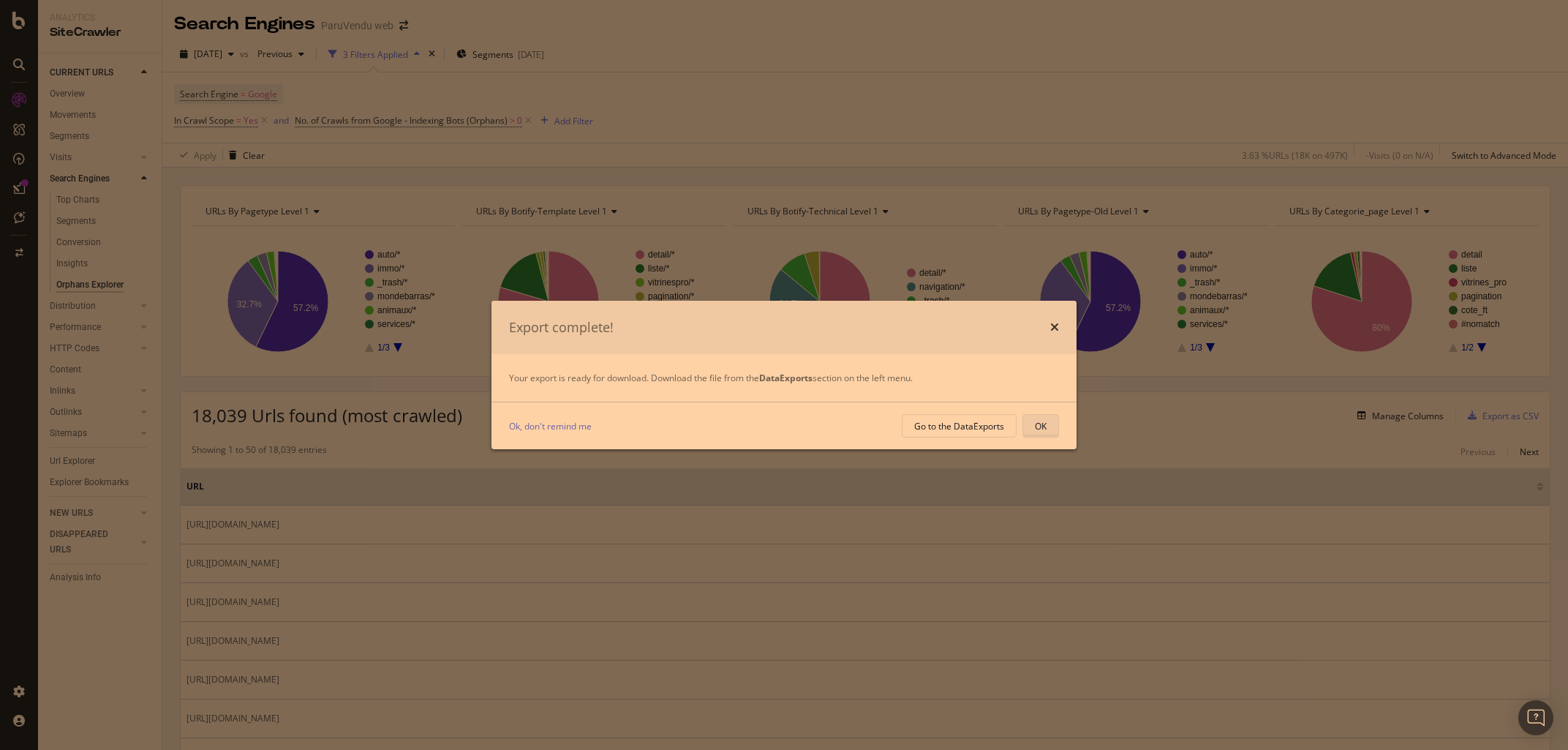
click at [1041, 429] on div "OK" at bounding box center [1040, 426] width 12 height 12
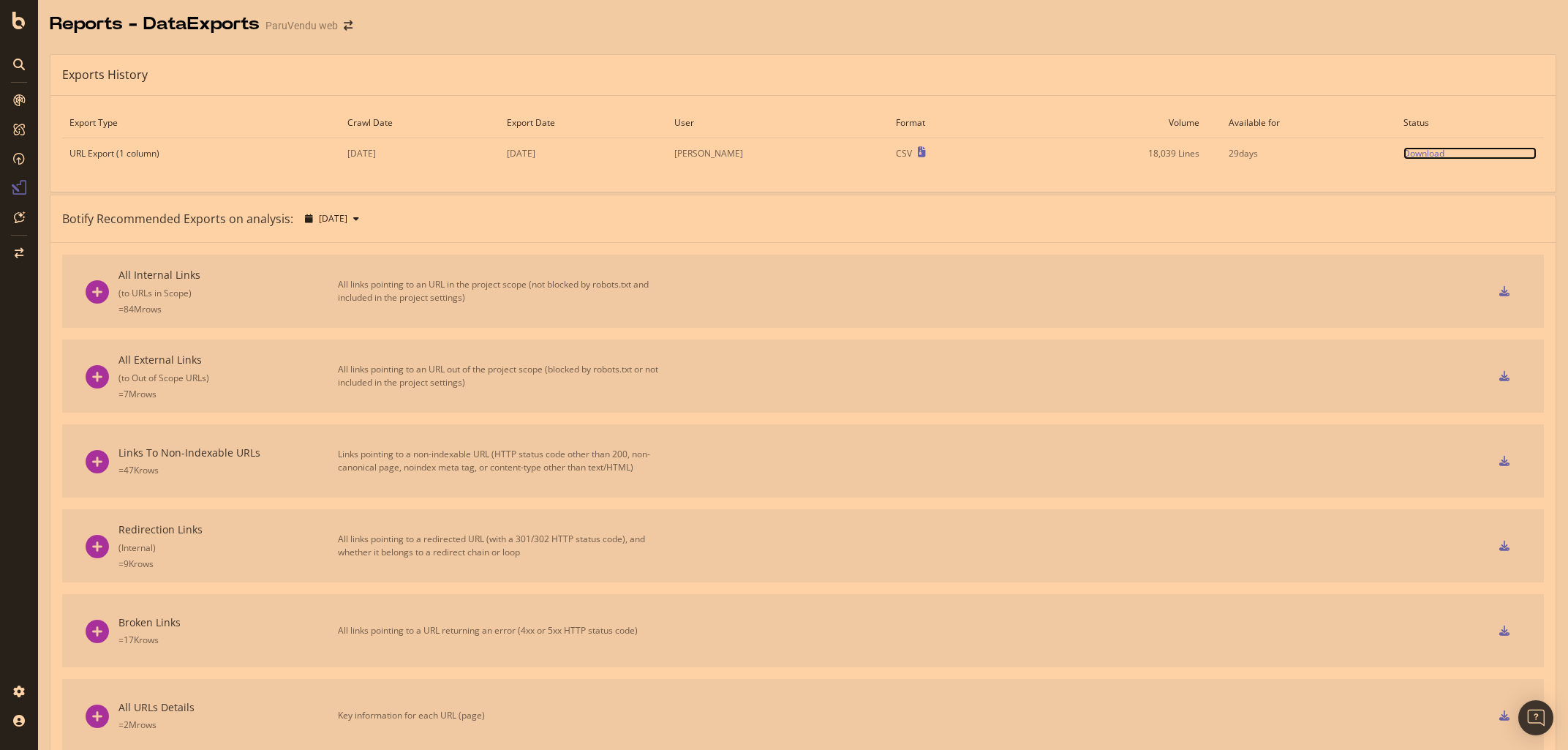
click at [1426, 156] on div "Download" at bounding box center [1423, 153] width 41 height 12
